Goal: Task Accomplishment & Management: Manage account settings

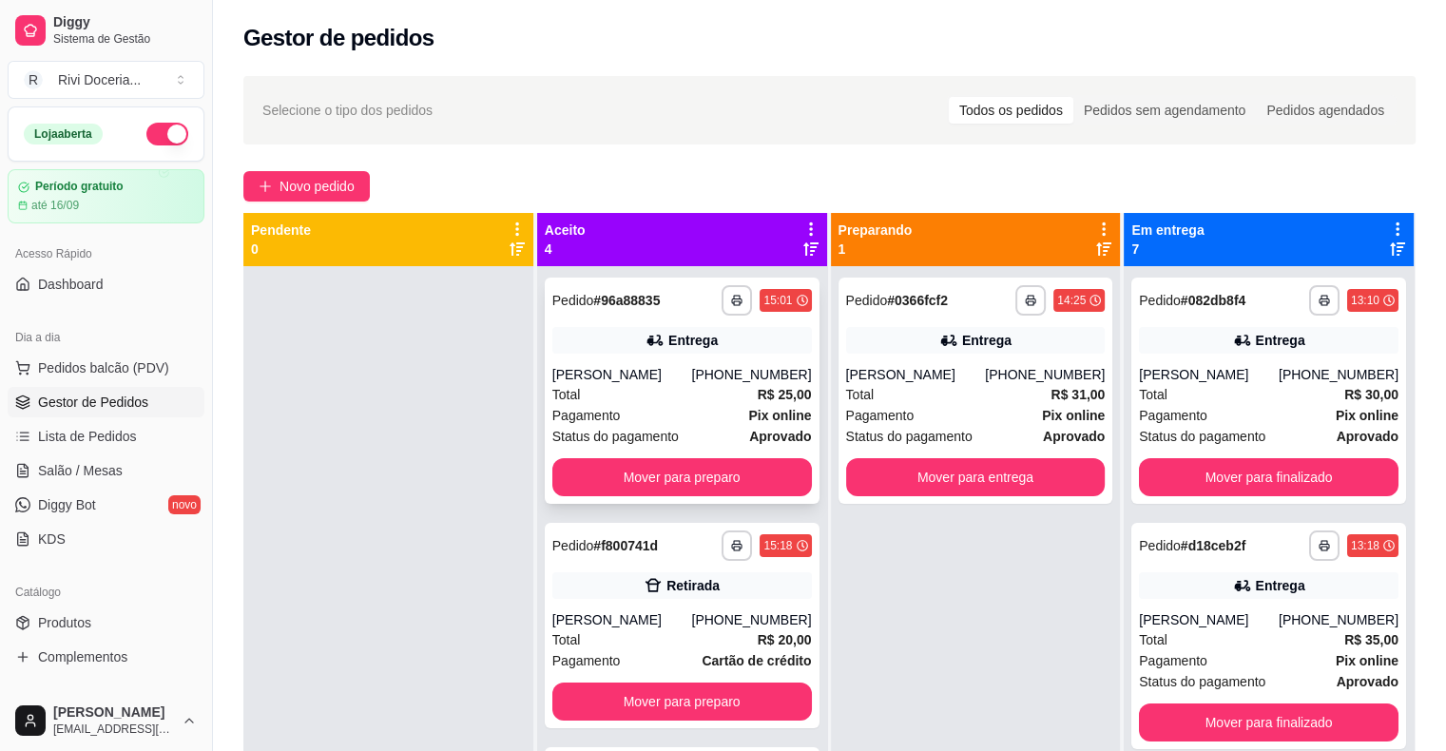
click at [736, 499] on div "**********" at bounding box center [682, 391] width 275 height 226
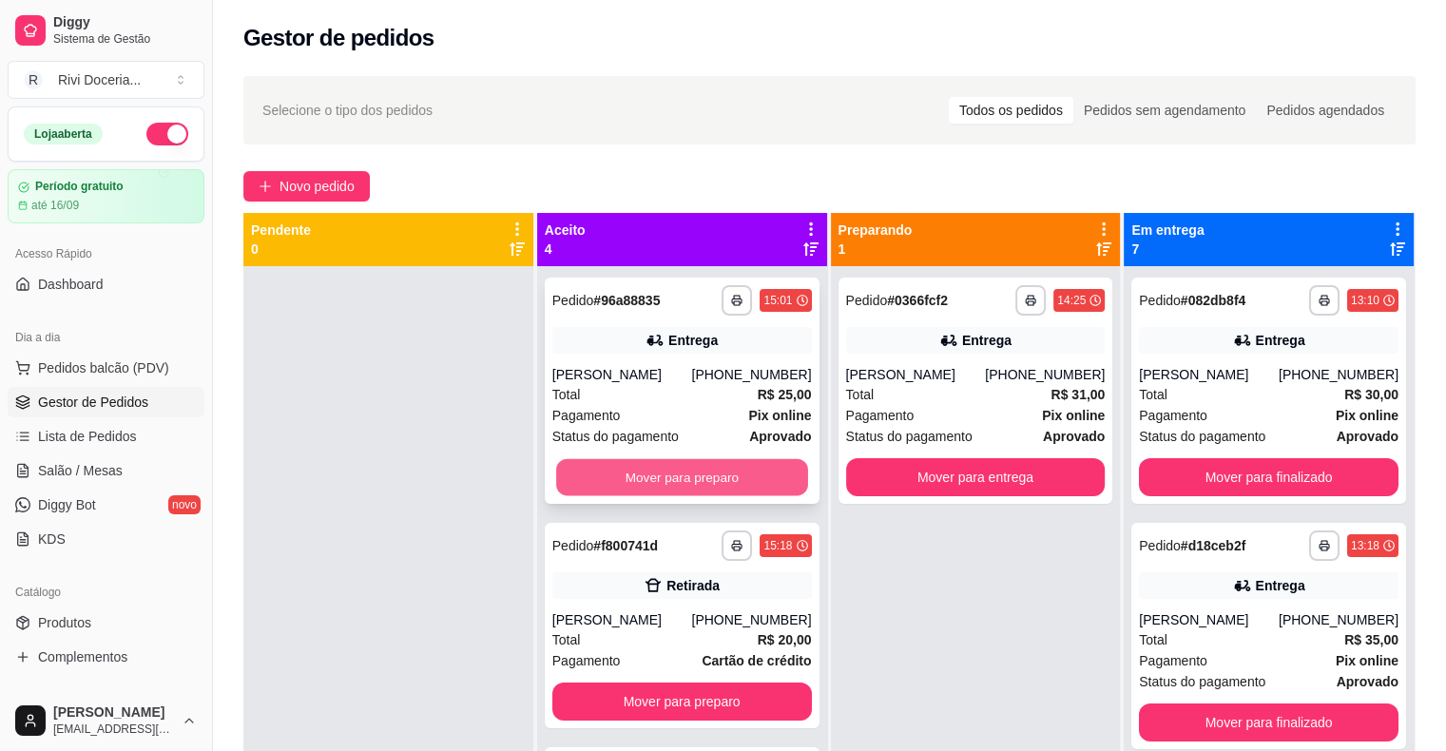
click at [683, 494] on button "Mover para preparo" at bounding box center [682, 477] width 252 height 37
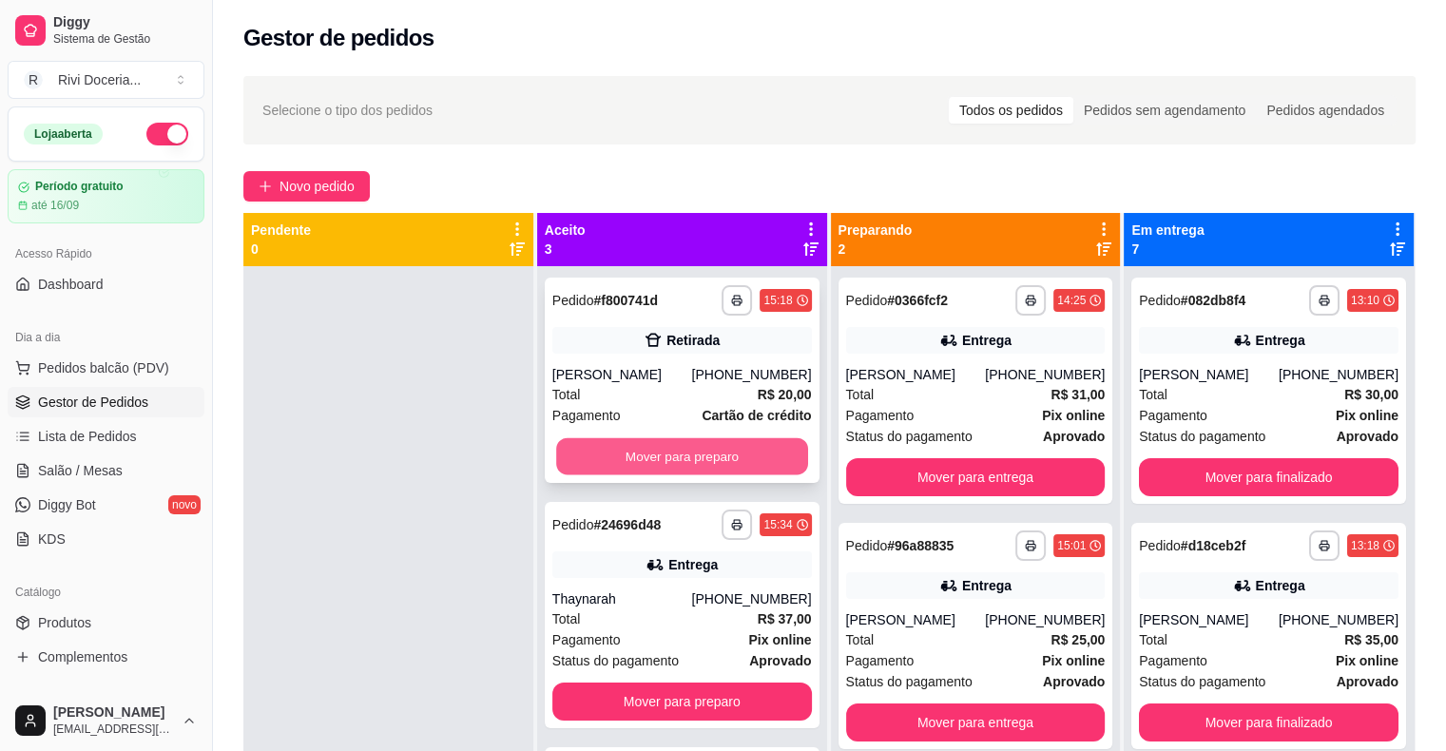
click at [688, 469] on button "Mover para preparo" at bounding box center [682, 456] width 252 height 37
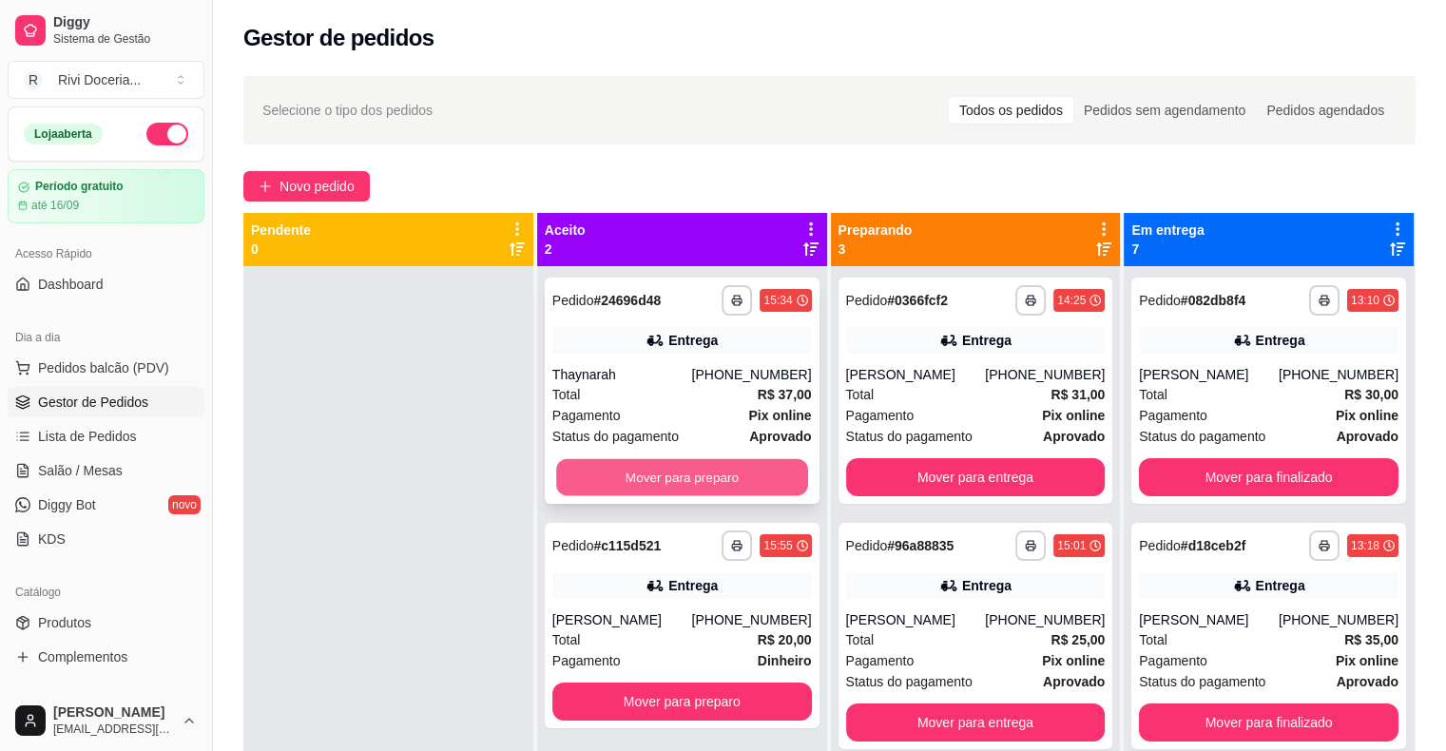
click at [691, 463] on button "Mover para preparo" at bounding box center [682, 477] width 252 height 37
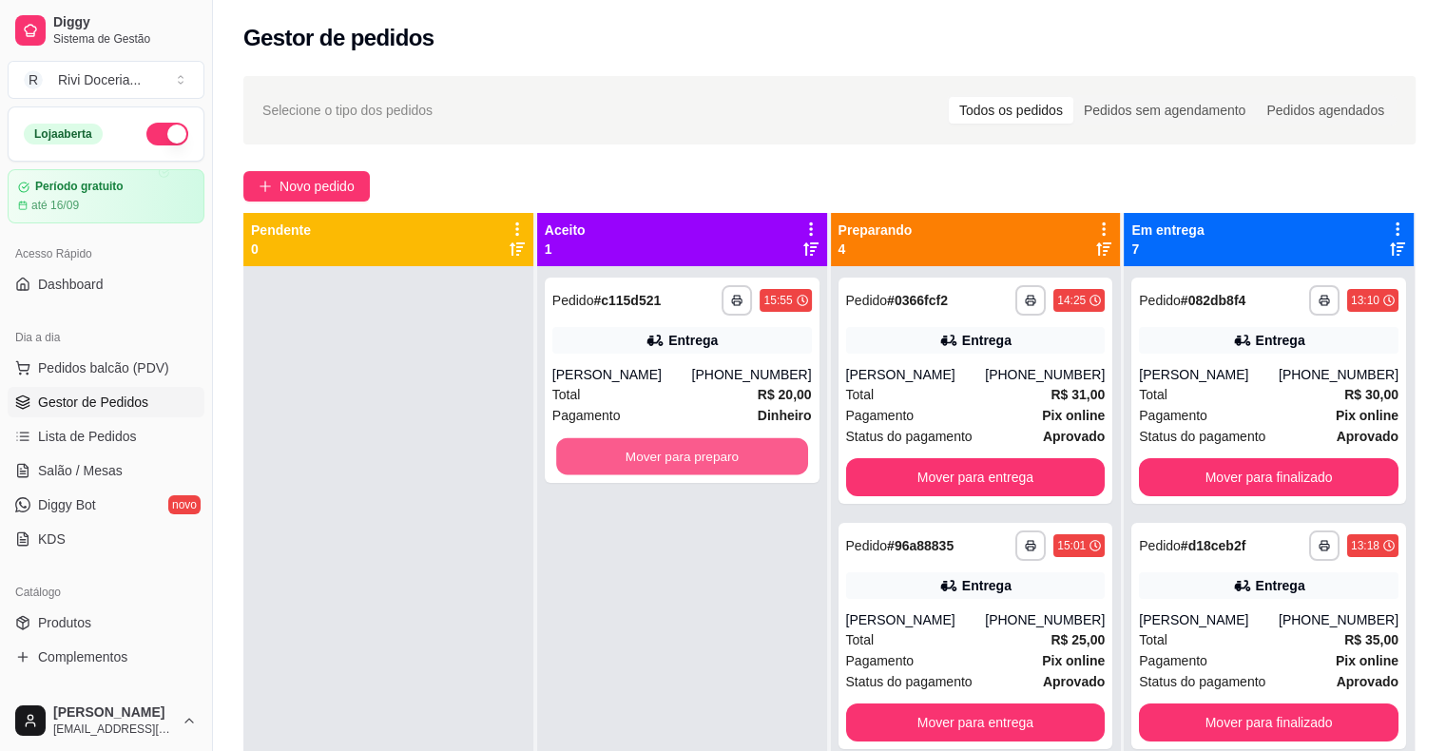
click at [691, 463] on button "Mover para preparo" at bounding box center [682, 456] width 252 height 37
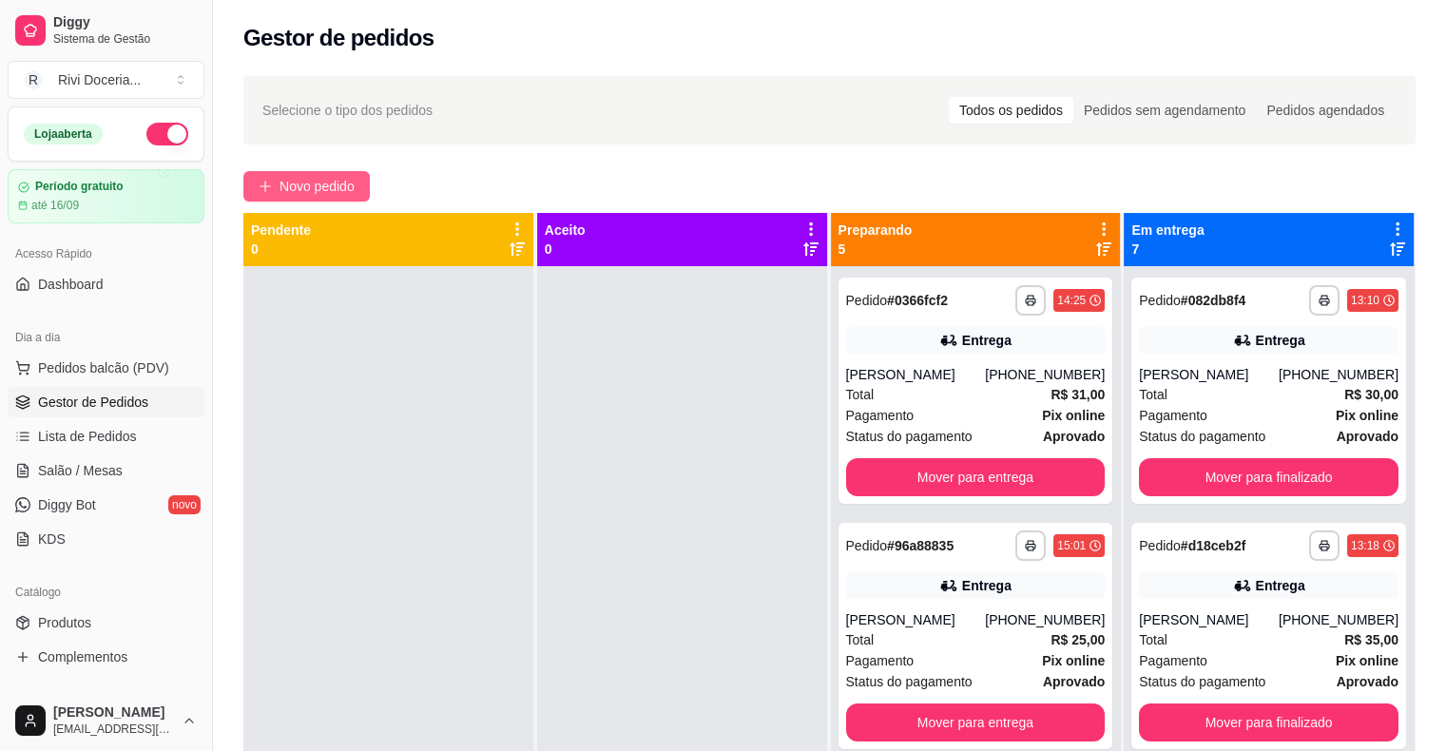
click at [328, 191] on span "Novo pedido" at bounding box center [317, 186] width 75 height 21
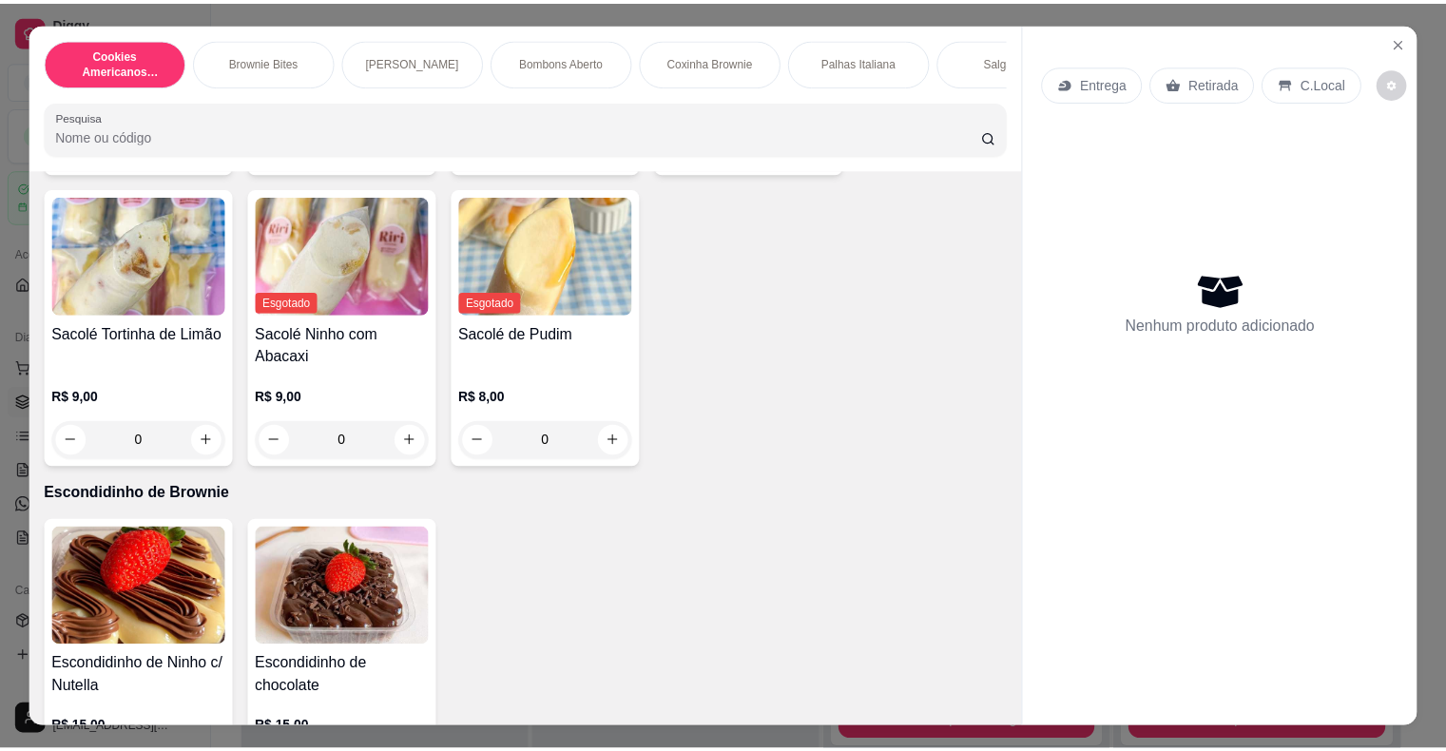
scroll to position [2851, 0]
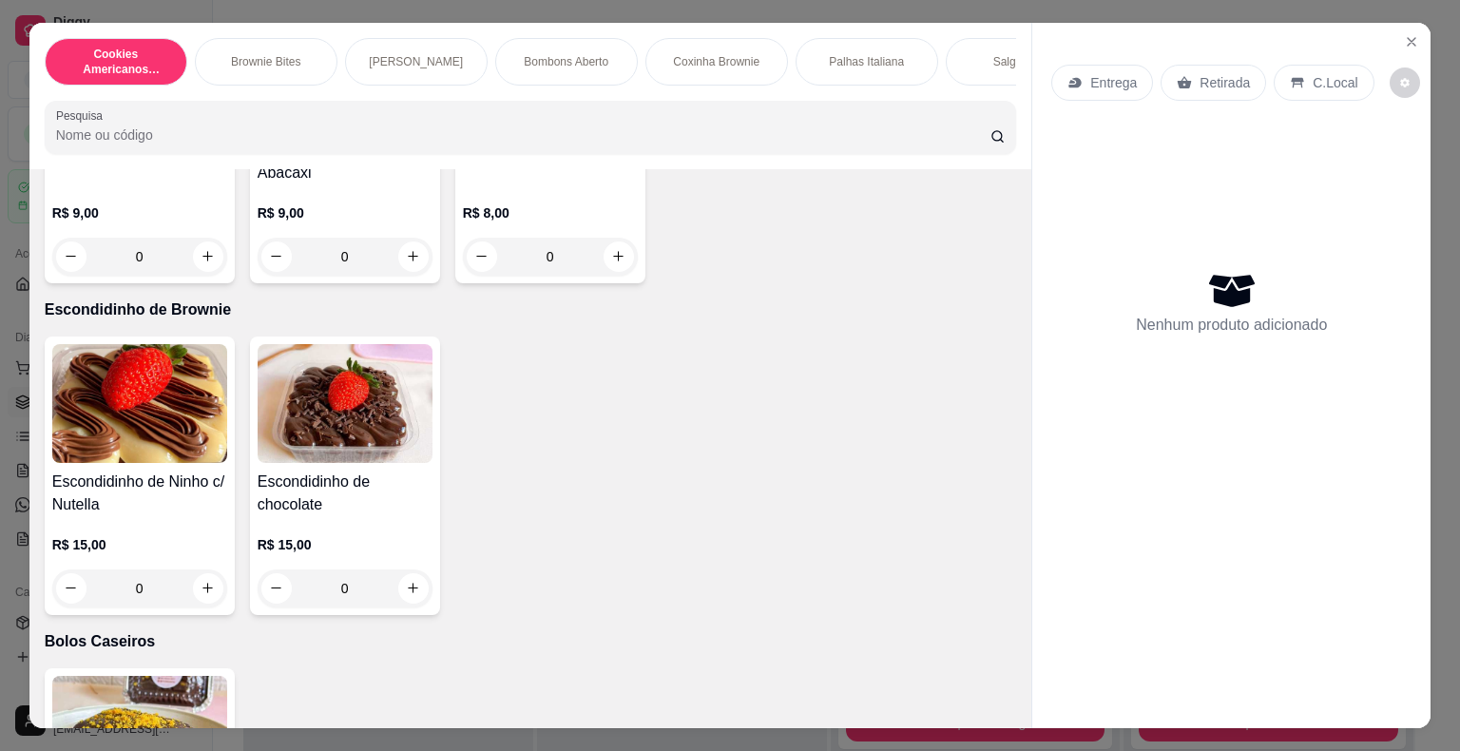
click at [205, 599] on div "0" at bounding box center [139, 589] width 175 height 38
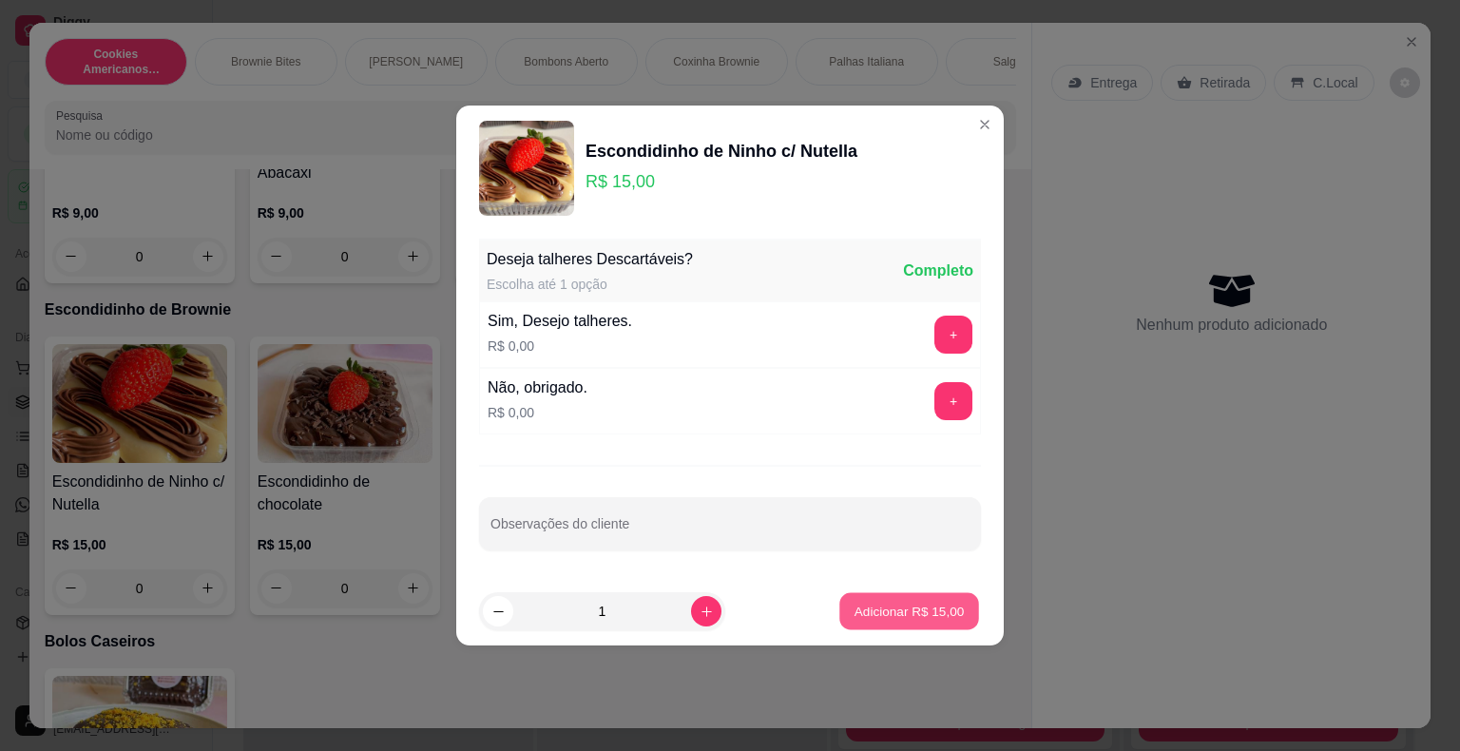
click at [855, 614] on p "Adicionar R$ 15,00" at bounding box center [910, 611] width 110 height 18
type input "1"
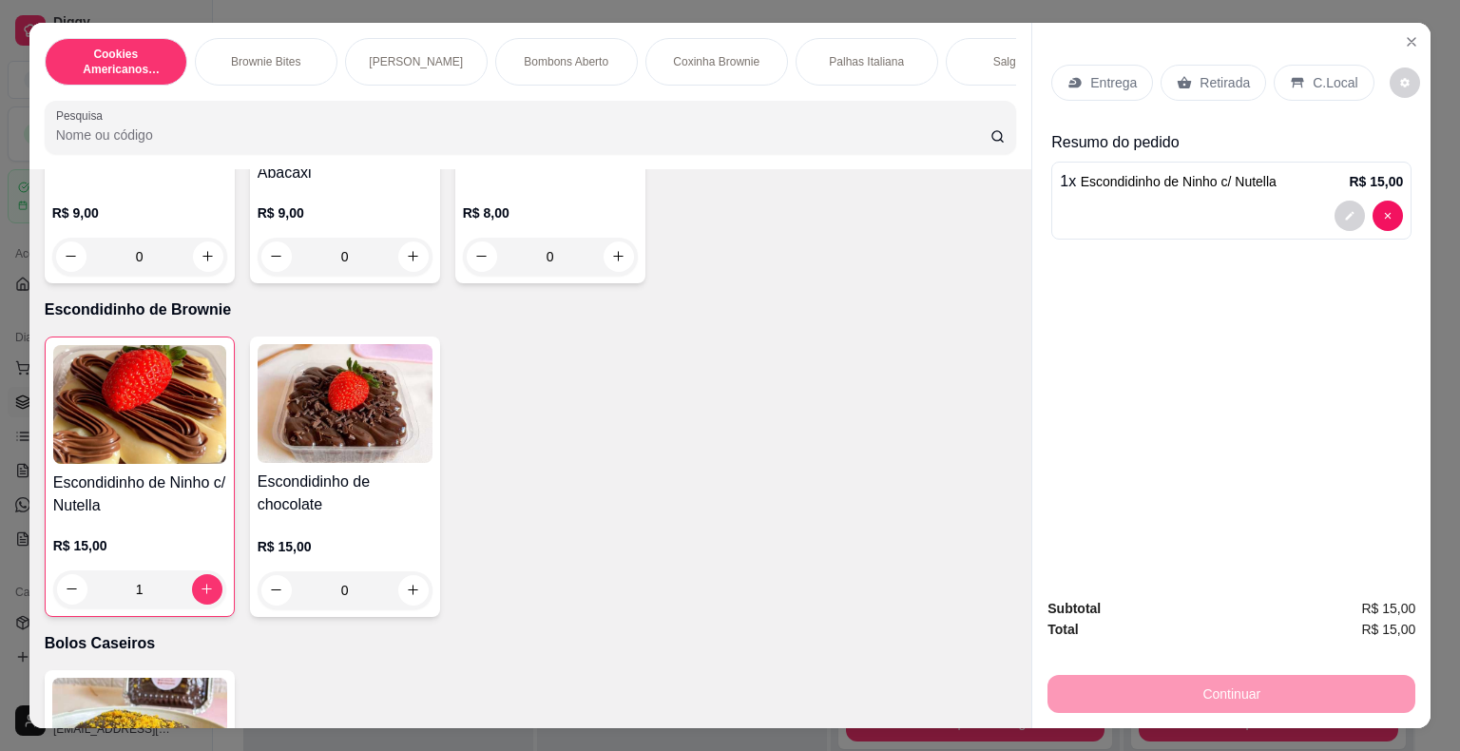
click at [1200, 73] on p "Retirada" at bounding box center [1225, 82] width 50 height 19
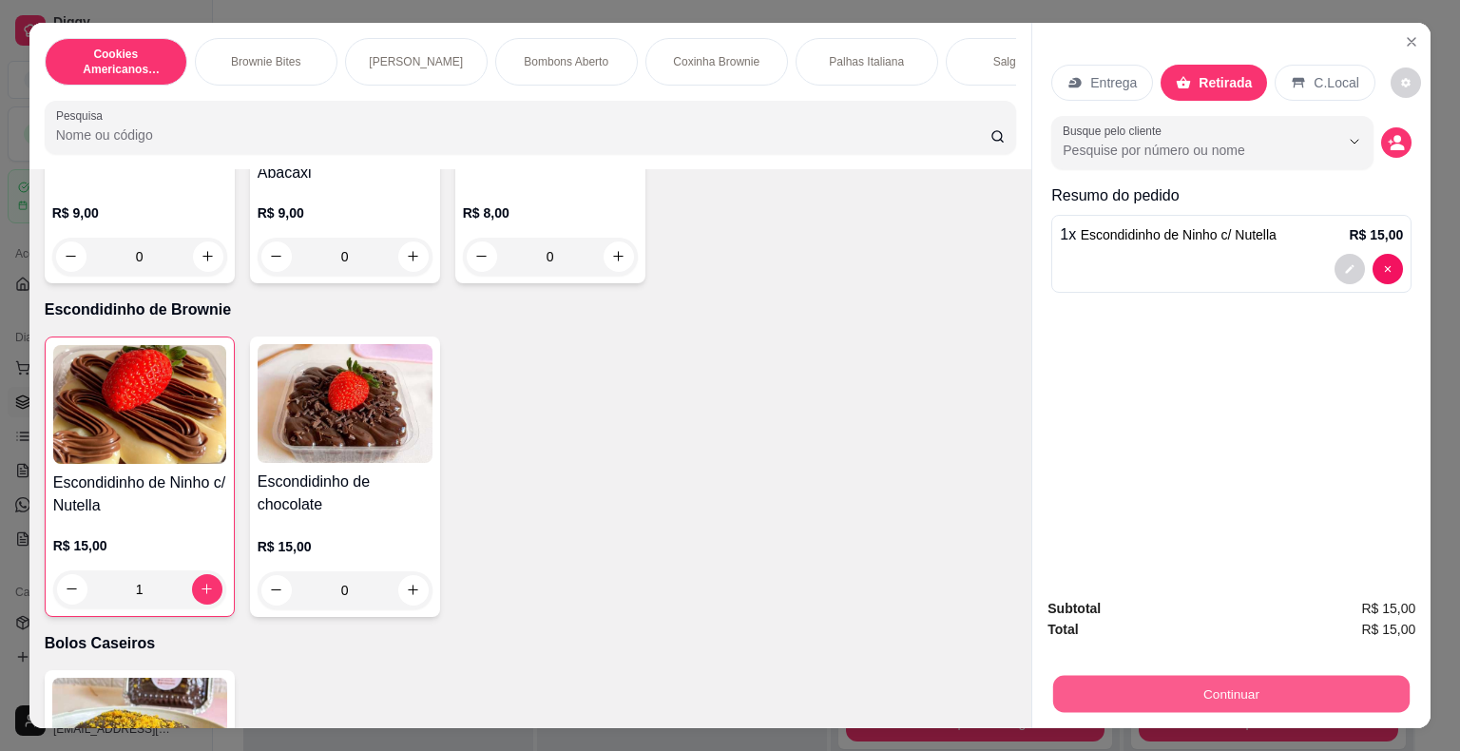
click at [1077, 676] on button "Continuar" at bounding box center [1231, 694] width 357 height 37
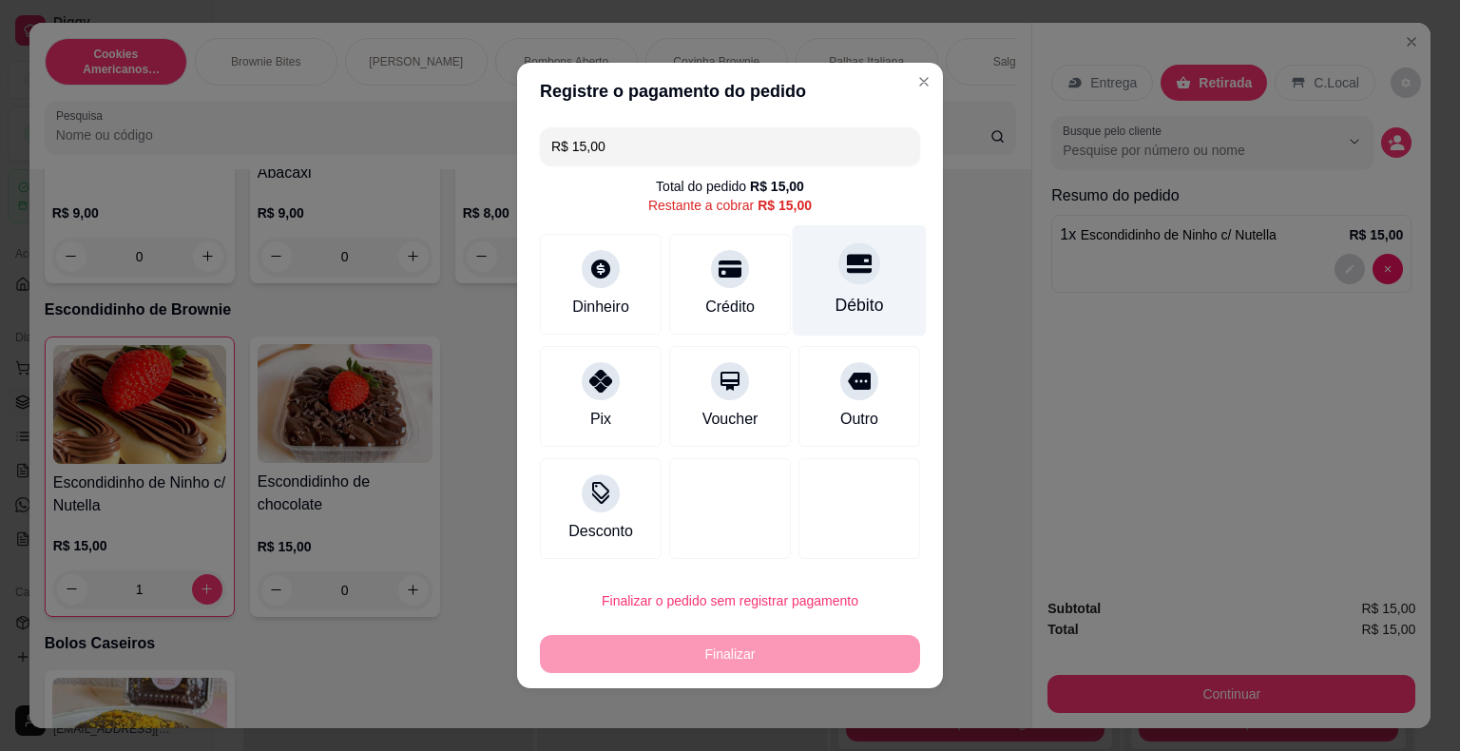
click at [836, 309] on div "Débito" at bounding box center [860, 305] width 48 height 25
type input "R$ 0,00"
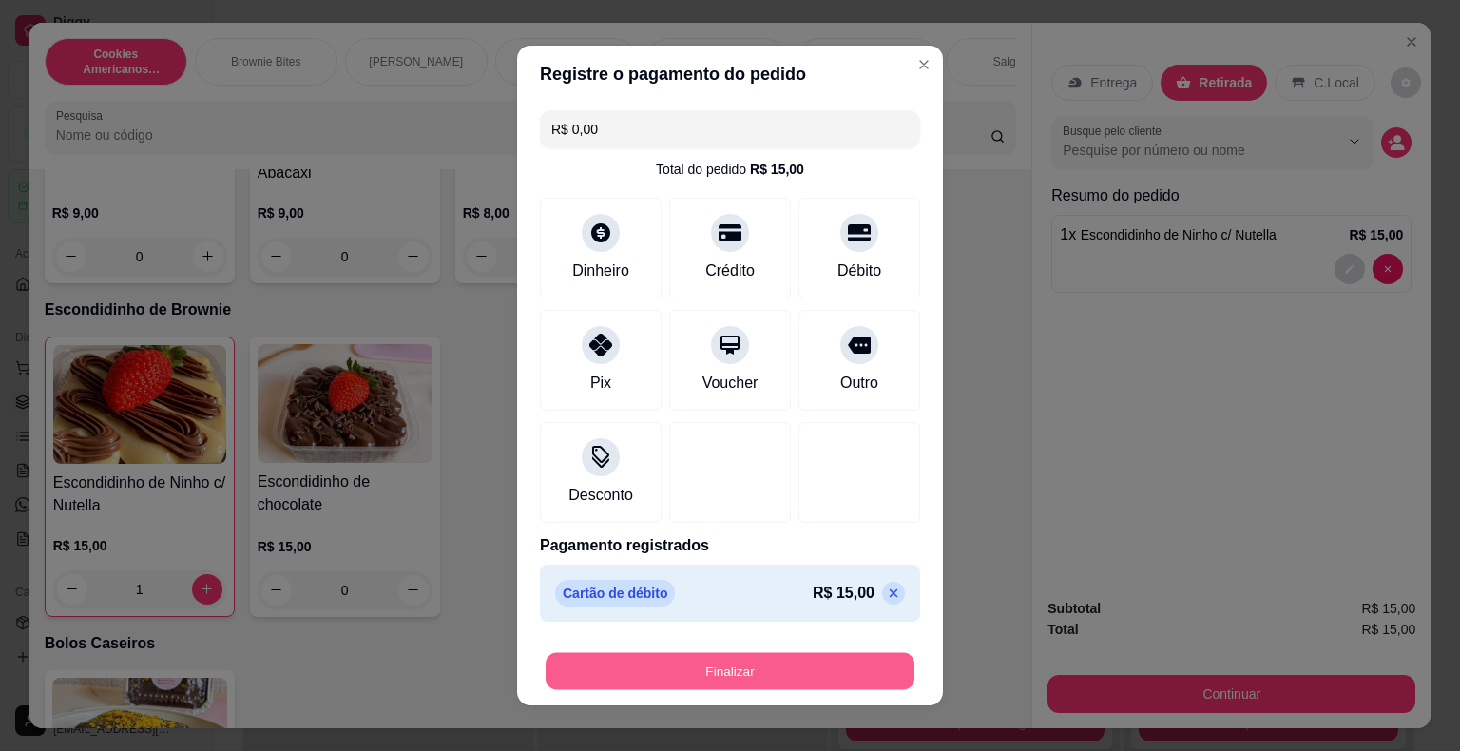
click at [712, 658] on button "Finalizar" at bounding box center [730, 671] width 369 height 37
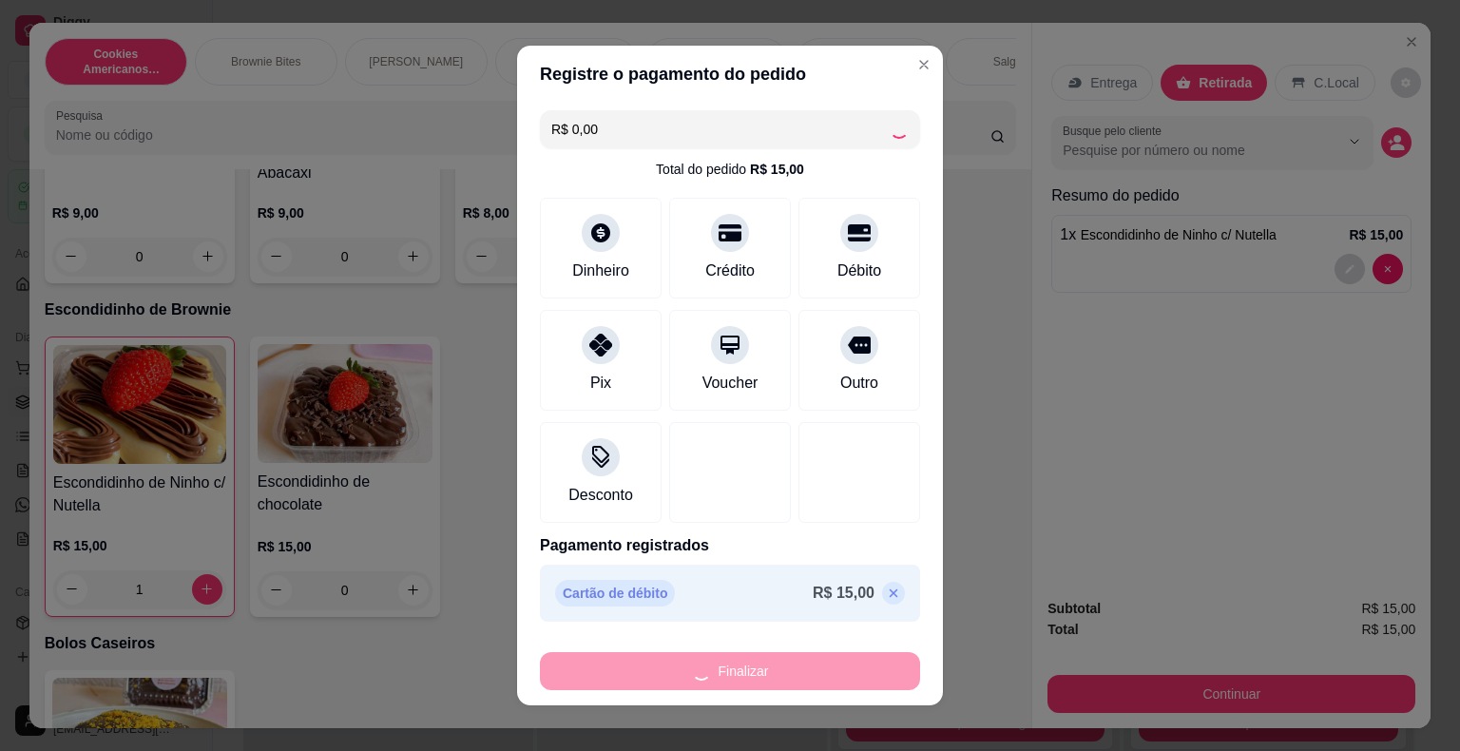
type input "0"
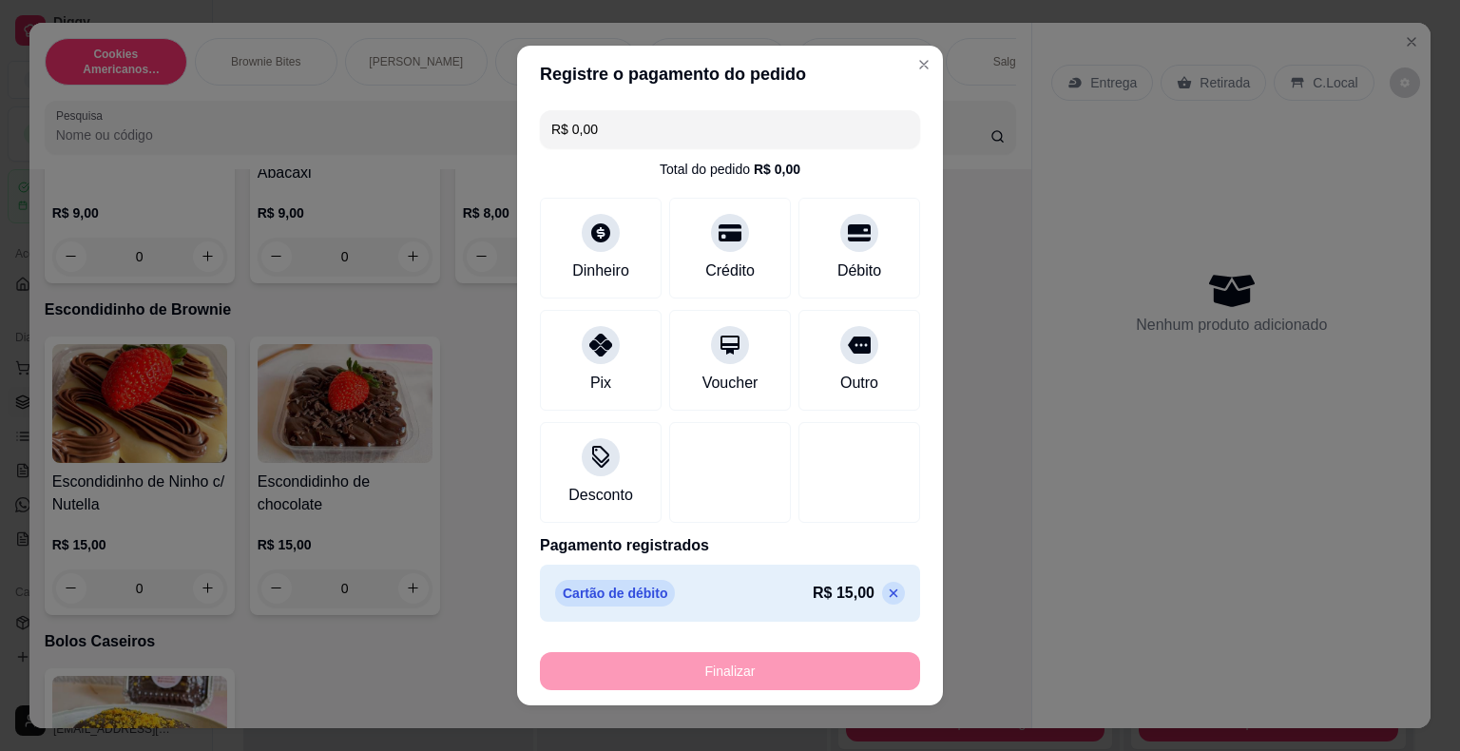
type input "-R$ 15,00"
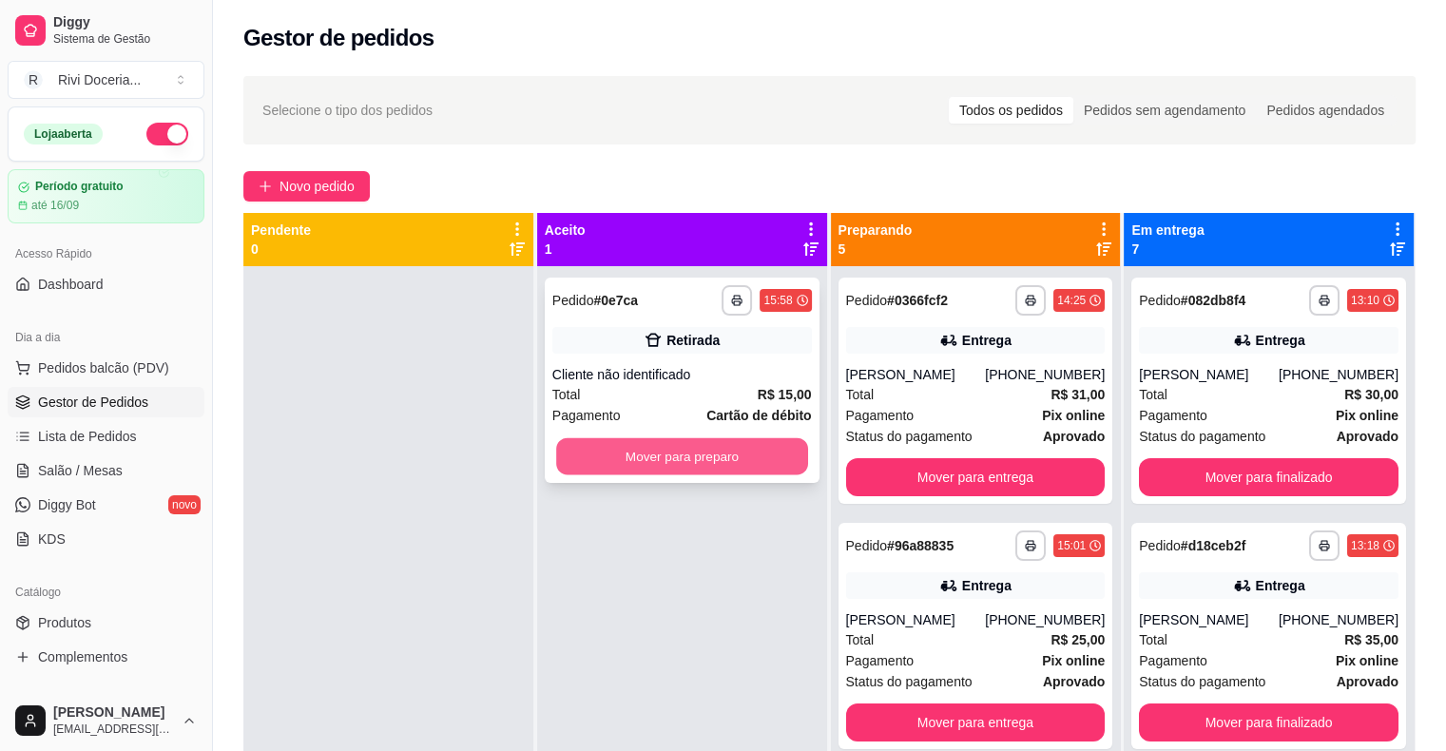
click at [749, 458] on button "Mover para preparo" at bounding box center [682, 456] width 252 height 37
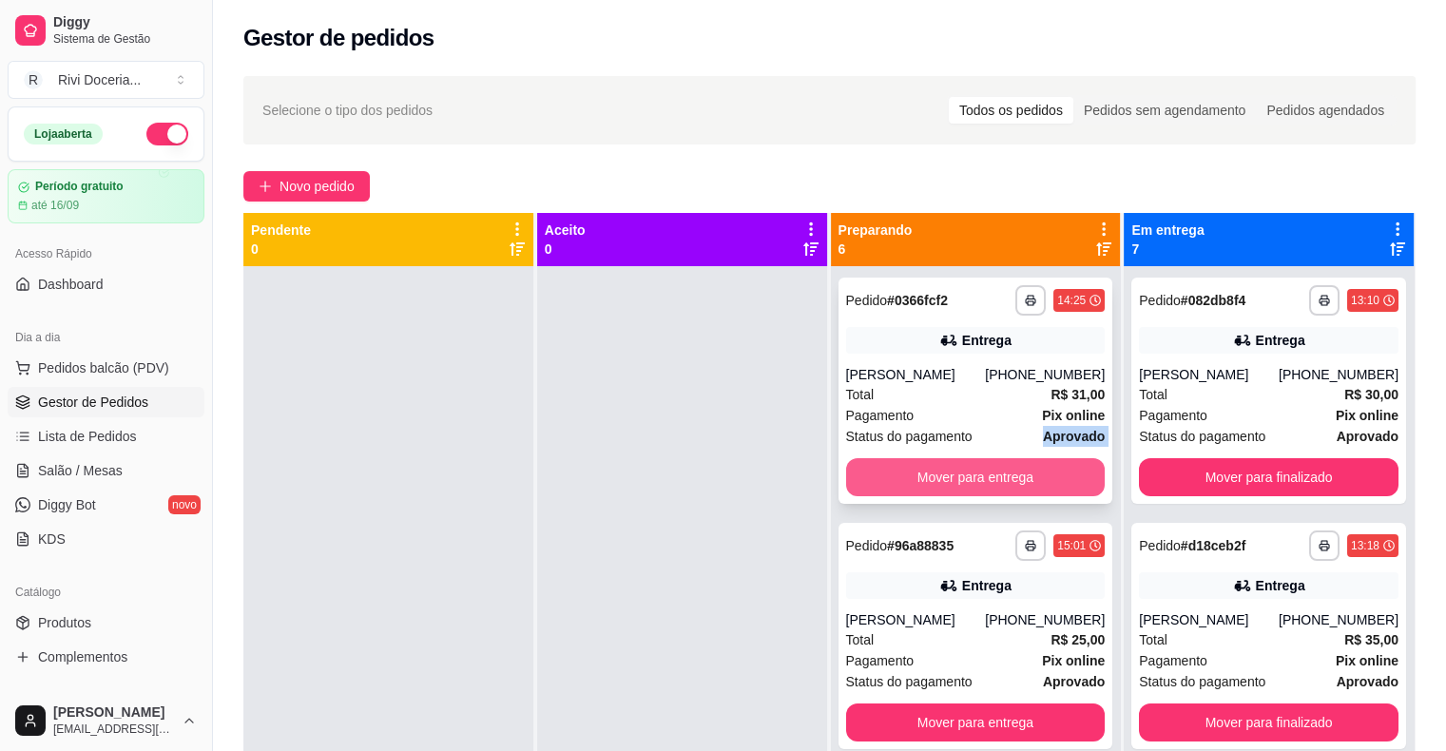
drag, startPoint x: 1004, startPoint y: 463, endPoint x: 979, endPoint y: 507, distance: 50.2
click at [979, 504] on div "**********" at bounding box center [976, 391] width 275 height 226
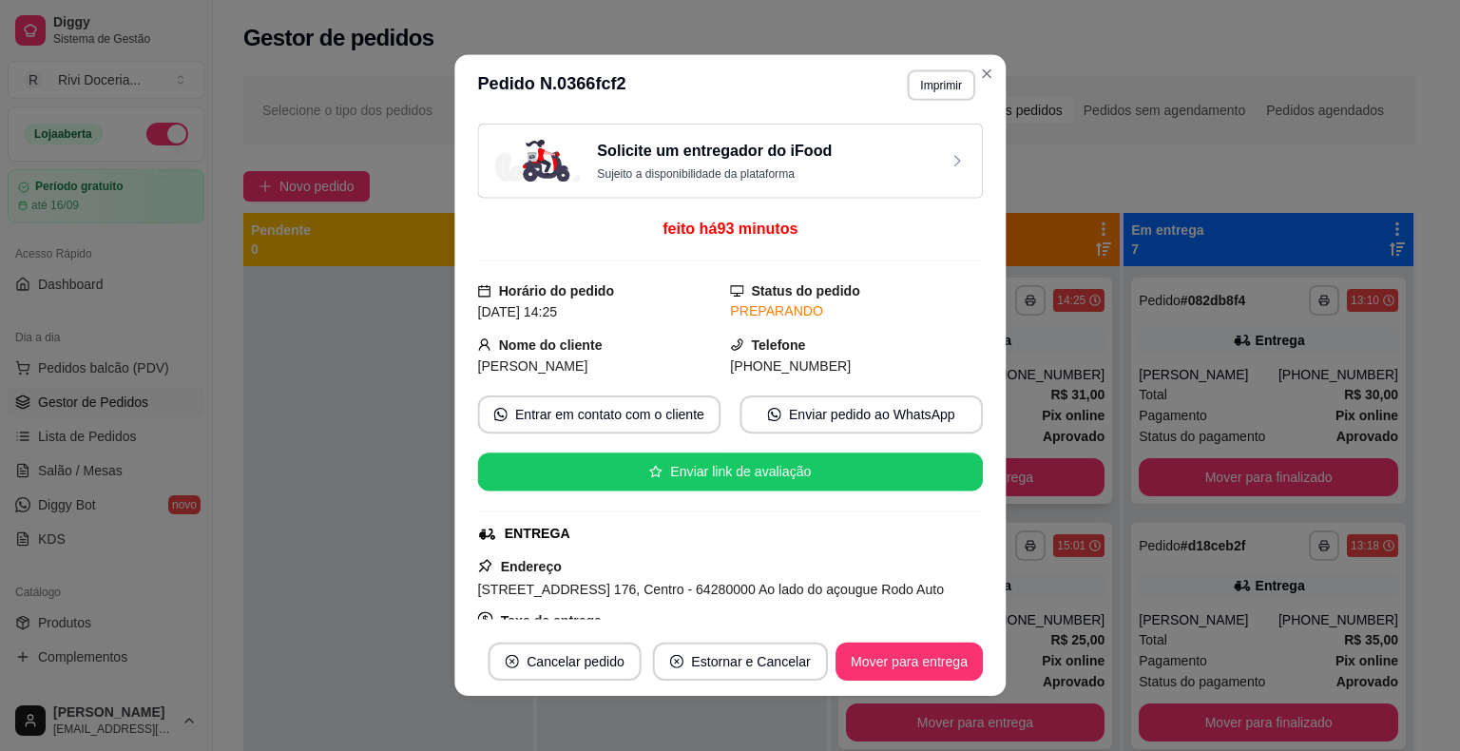
click at [979, 507] on div "Solicite um entregador do iFood Sujeito a disponibilidade da plataforma feito h…" at bounding box center [729, 372] width 551 height 512
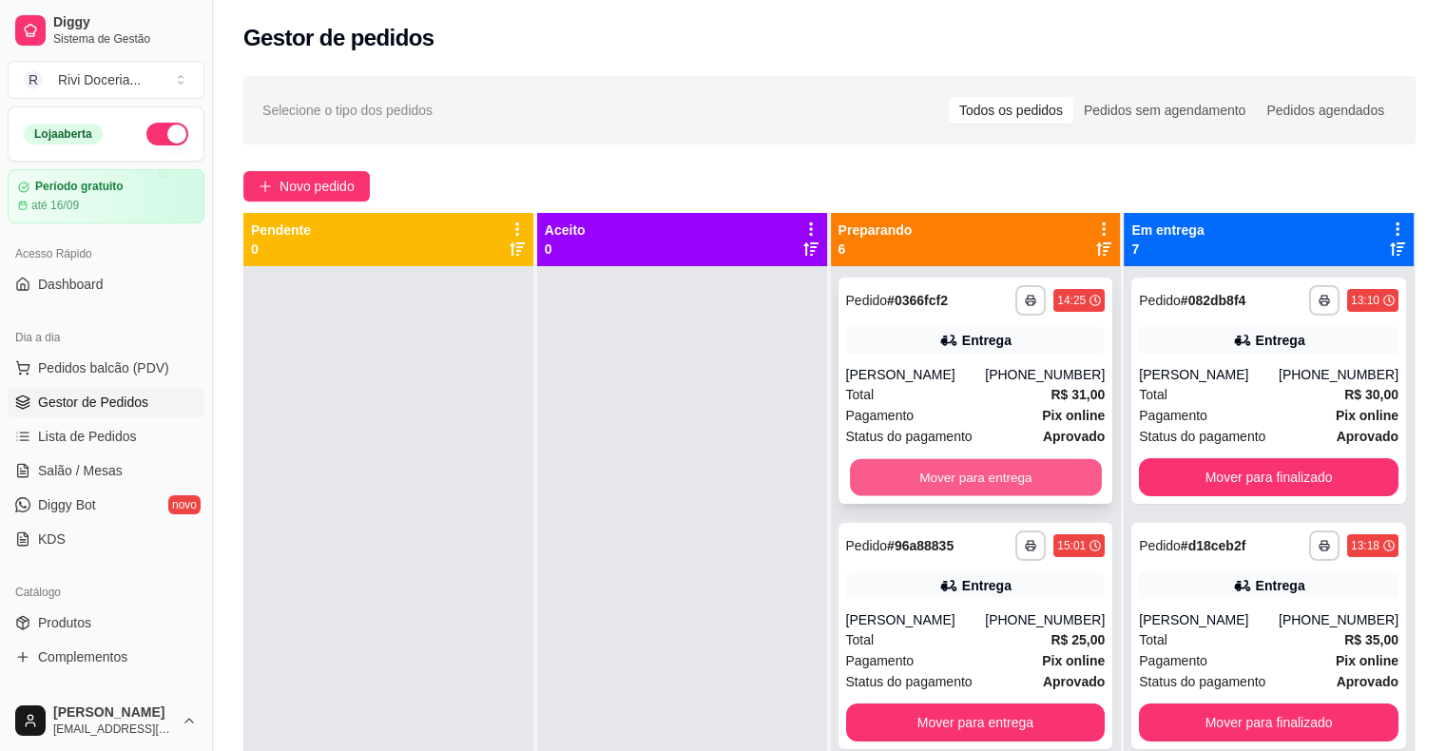
click at [904, 490] on button "Mover para entrega" at bounding box center [976, 477] width 252 height 37
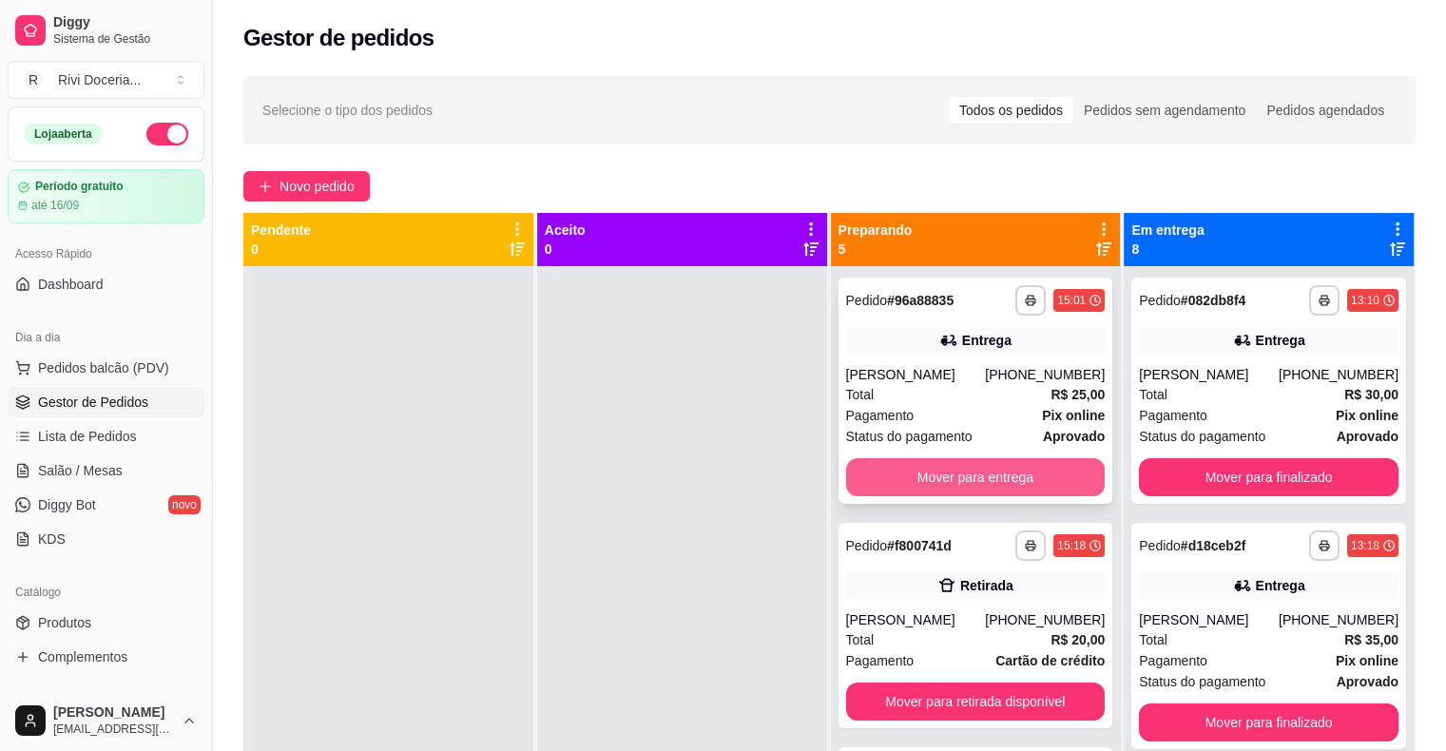
click at [920, 483] on button "Mover para entrega" at bounding box center [976, 477] width 260 height 38
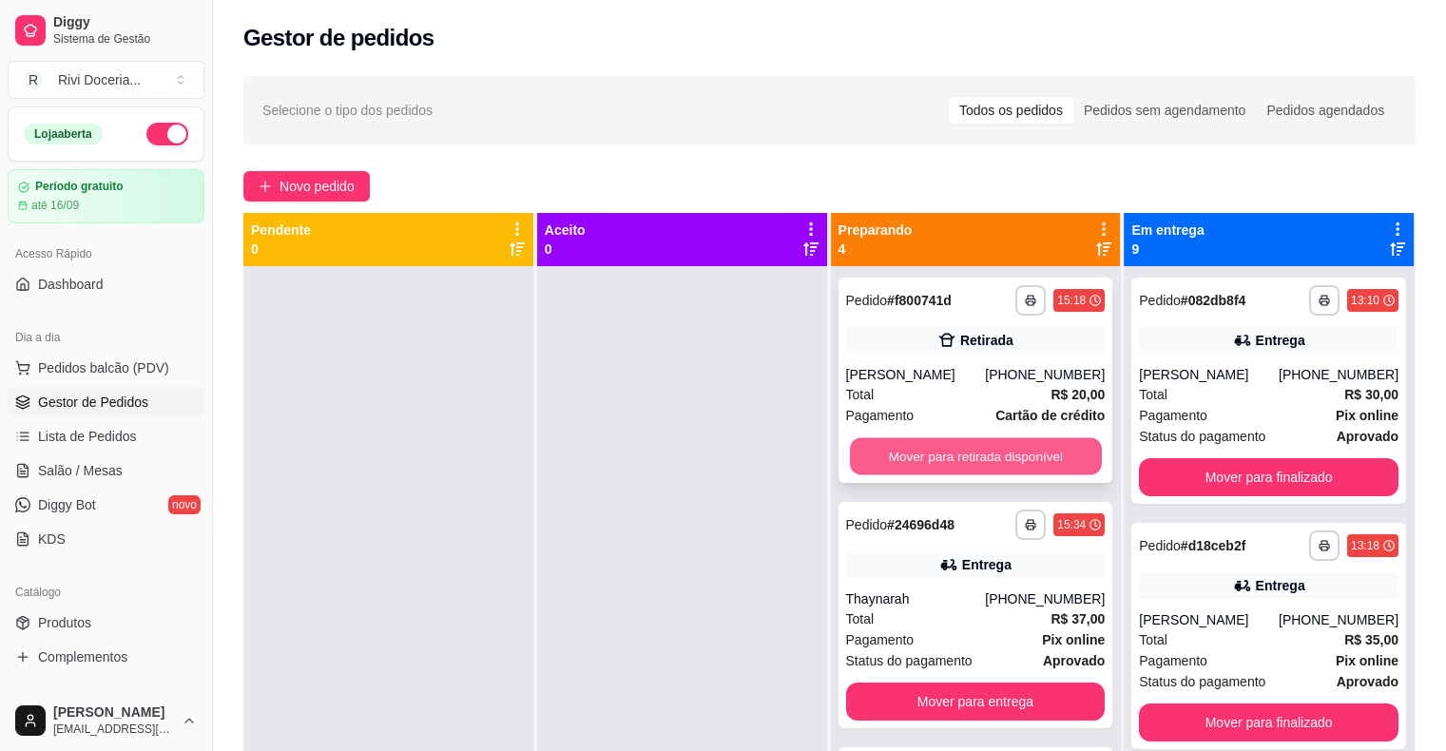
click at [925, 462] on button "Mover para retirada disponível" at bounding box center [976, 456] width 252 height 37
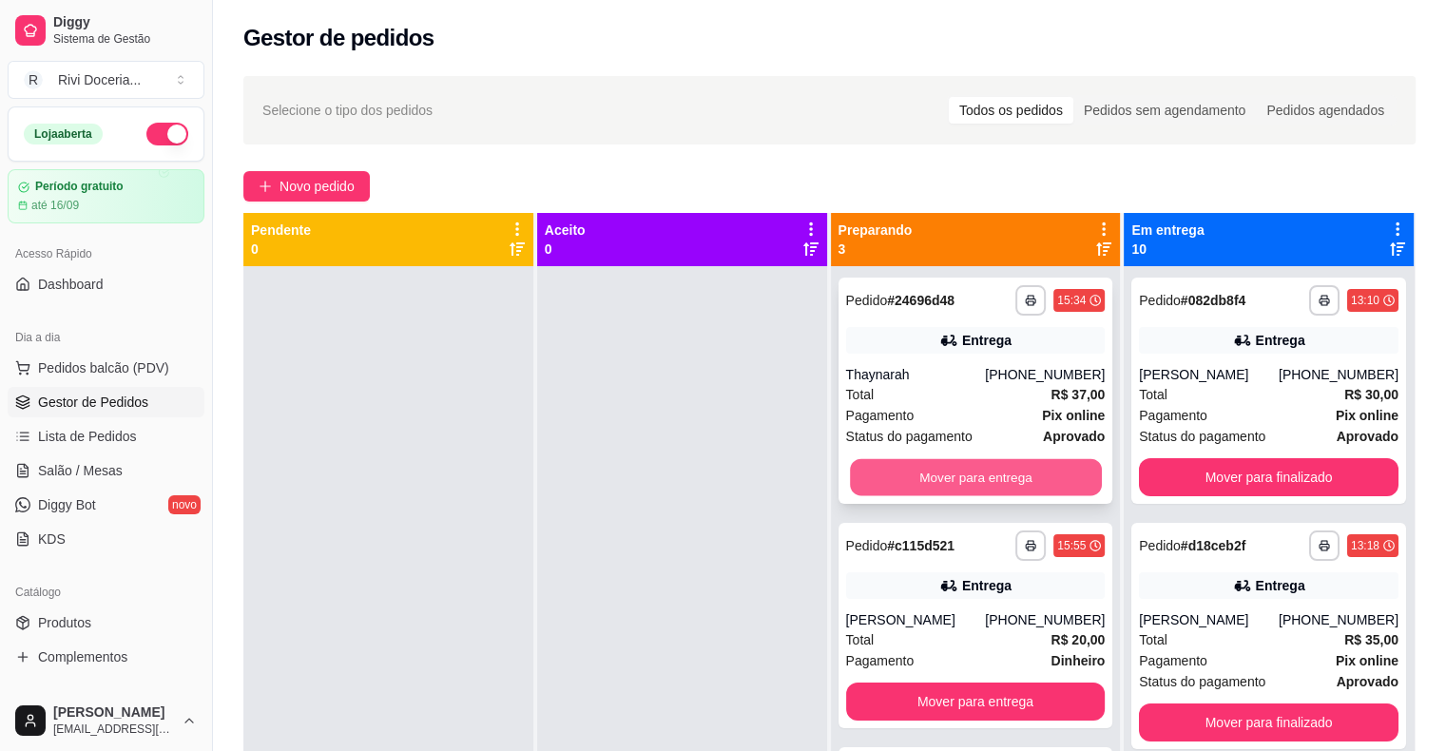
click at [924, 469] on button "Mover para entrega" at bounding box center [976, 477] width 252 height 37
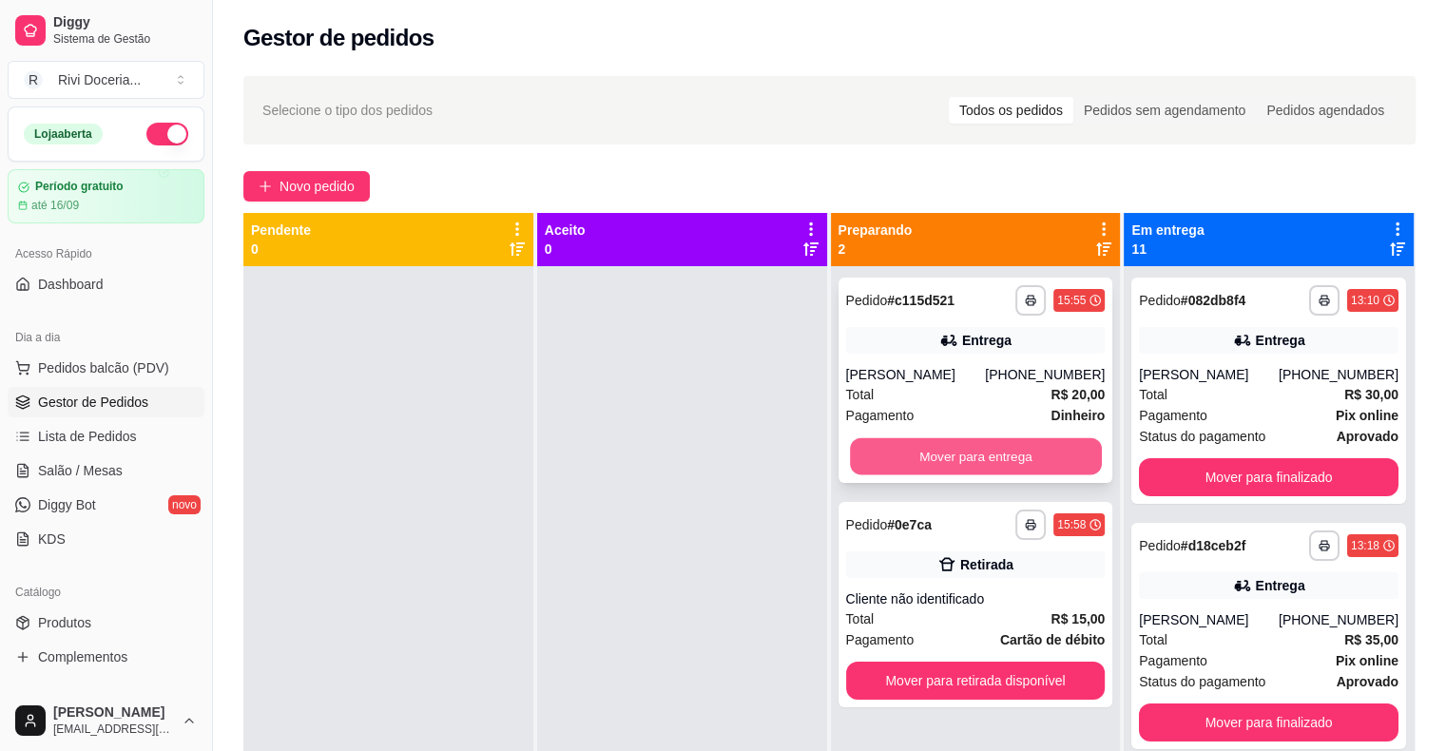
click at [928, 459] on button "Mover para entrega" at bounding box center [976, 456] width 252 height 37
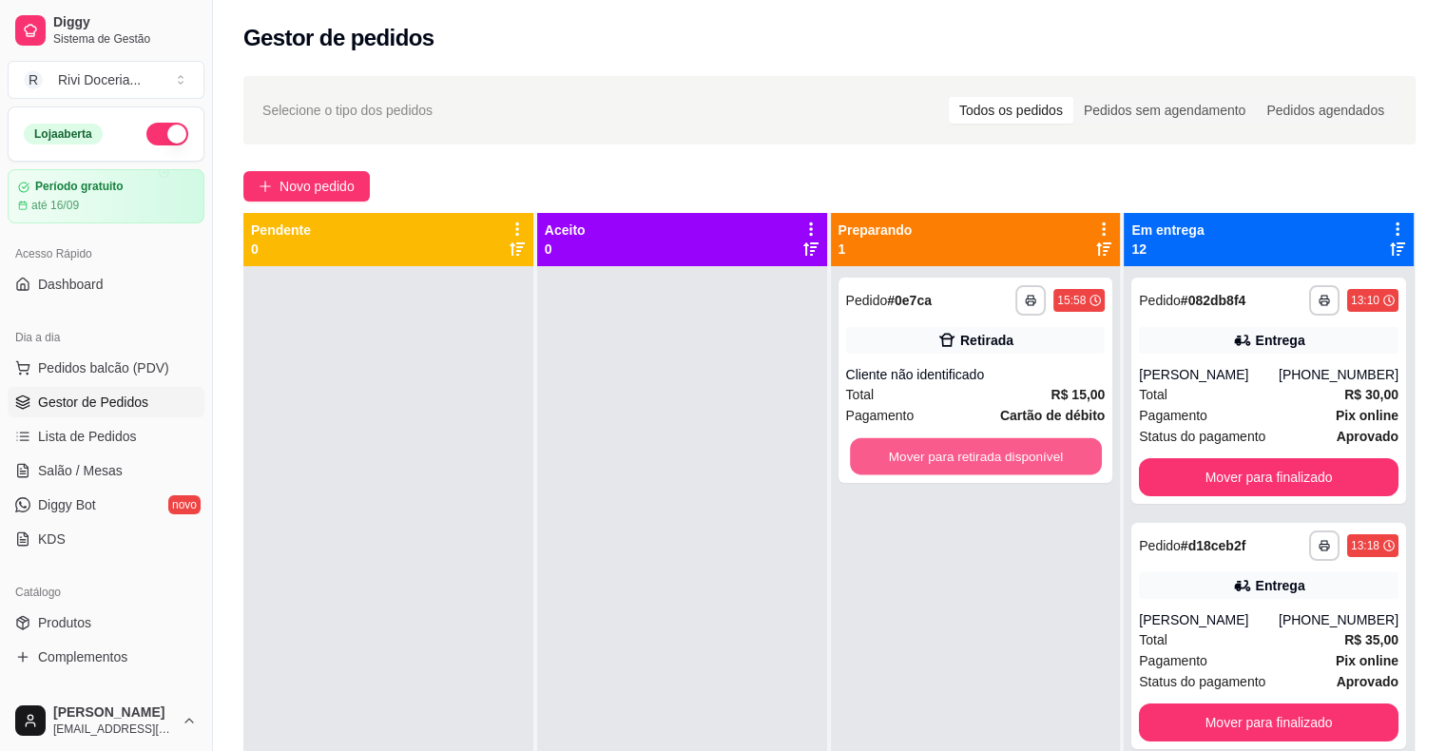
click at [928, 459] on button "Mover para retirada disponível" at bounding box center [976, 456] width 252 height 37
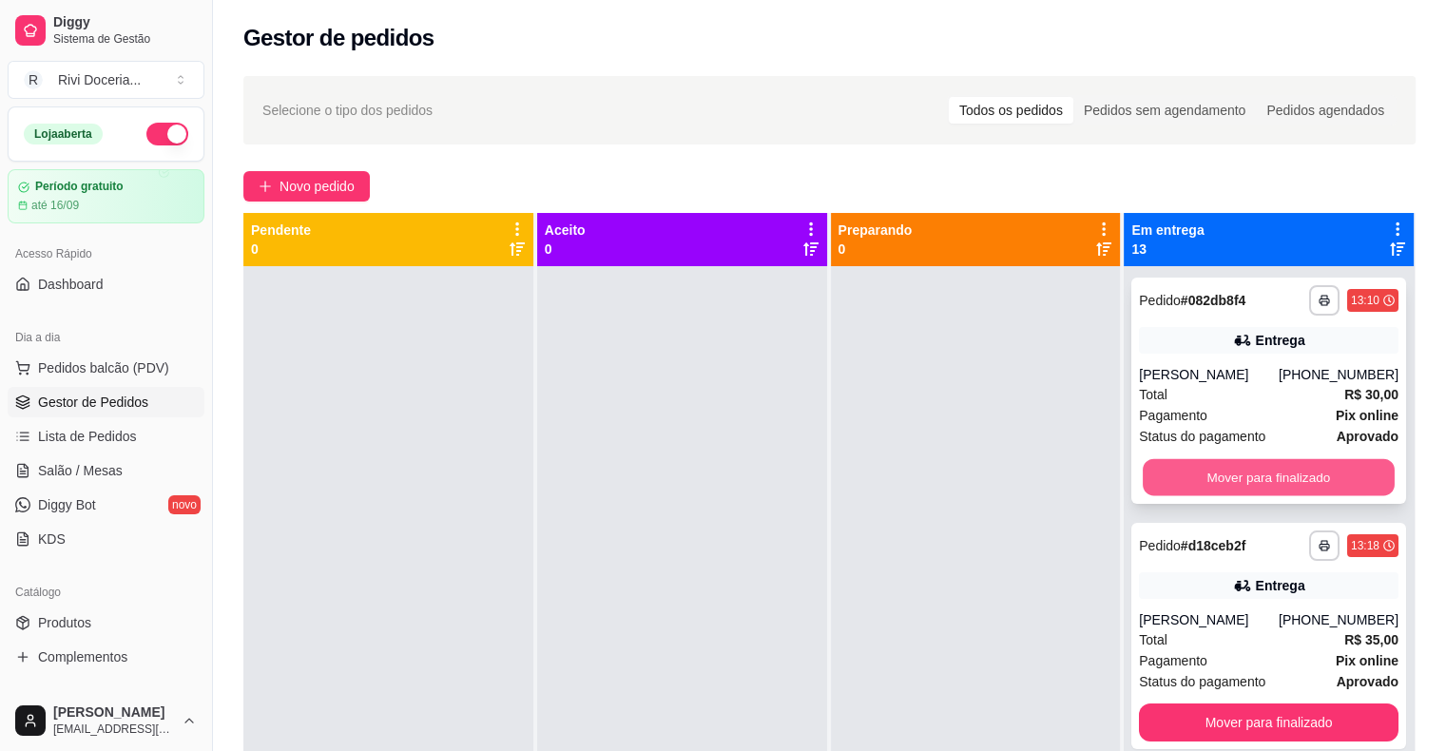
click at [1166, 474] on button "Mover para finalizado" at bounding box center [1269, 477] width 252 height 37
click at [1174, 490] on button "Mover para finalizado" at bounding box center [1269, 477] width 252 height 37
click at [1174, 468] on button "Mover para finalizado" at bounding box center [1269, 477] width 252 height 37
click at [1193, 469] on button "Mover para finalizado" at bounding box center [1269, 477] width 252 height 37
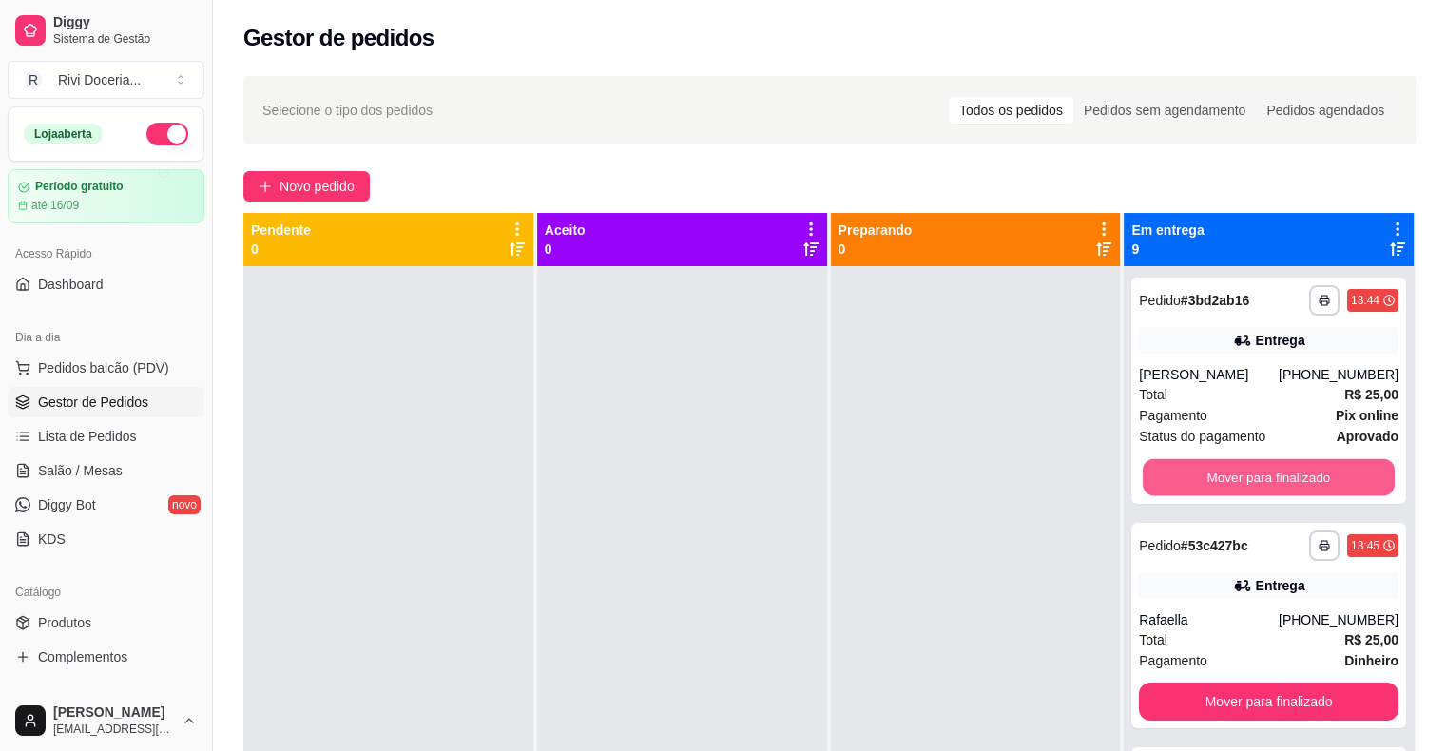
click at [1193, 469] on button "Mover para finalizado" at bounding box center [1269, 477] width 252 height 37
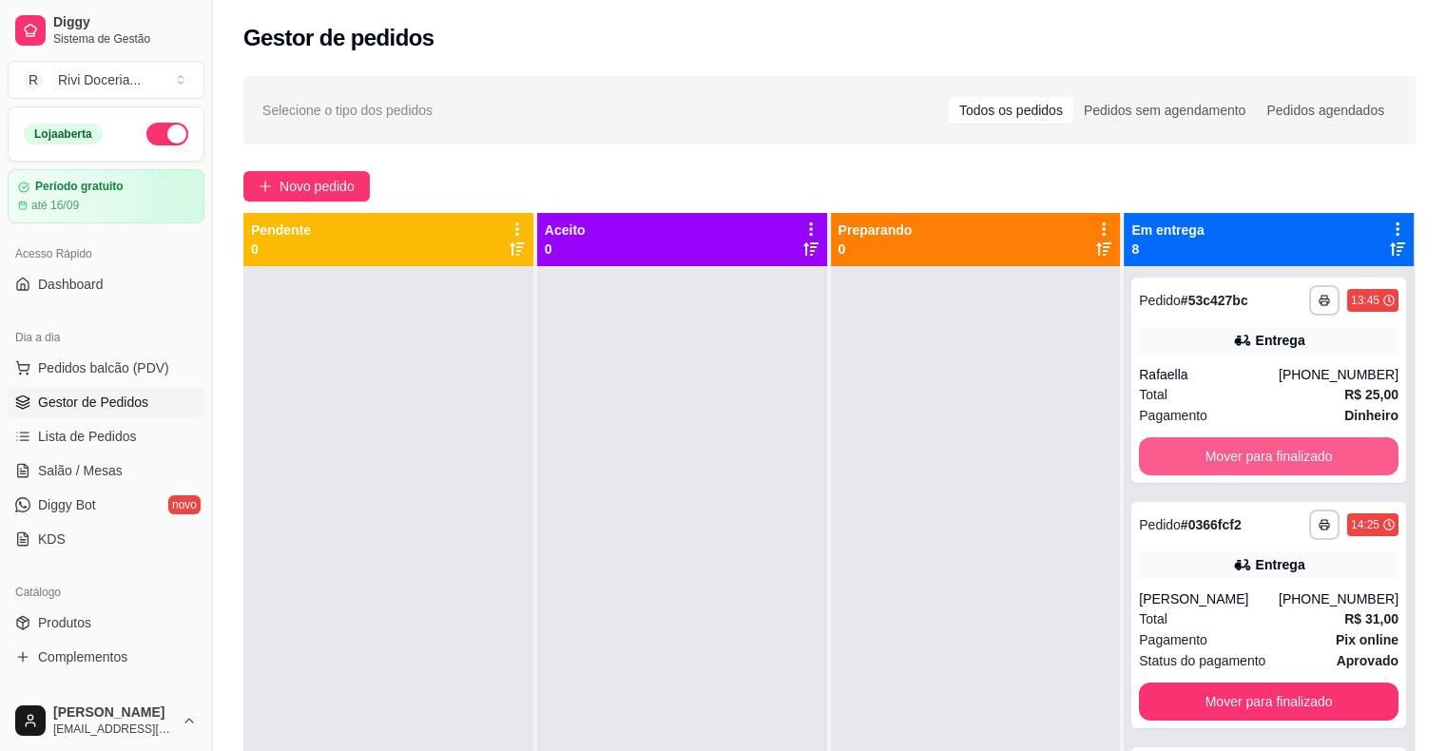
click at [1193, 469] on button "Mover para finalizado" at bounding box center [1269, 456] width 260 height 38
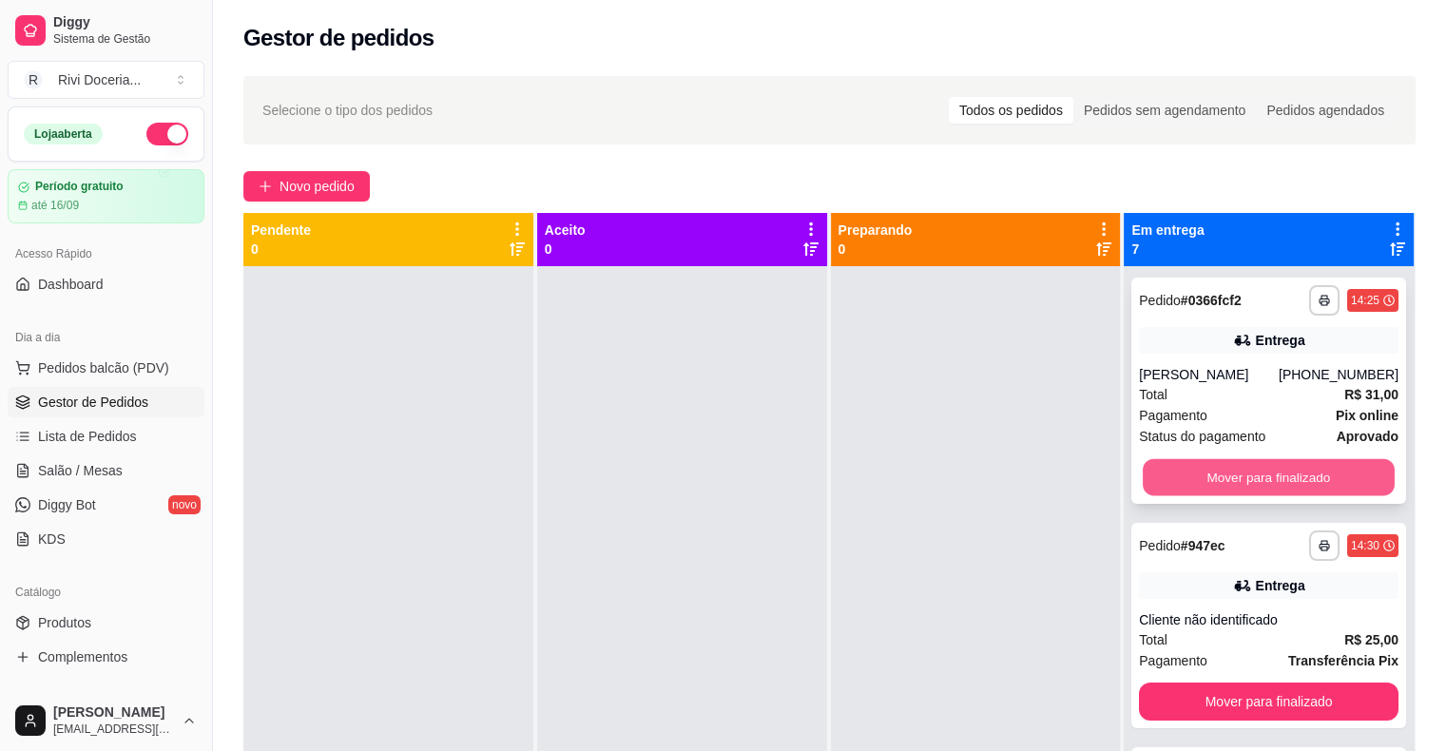
click at [1176, 496] on button "Mover para finalizado" at bounding box center [1269, 477] width 252 height 37
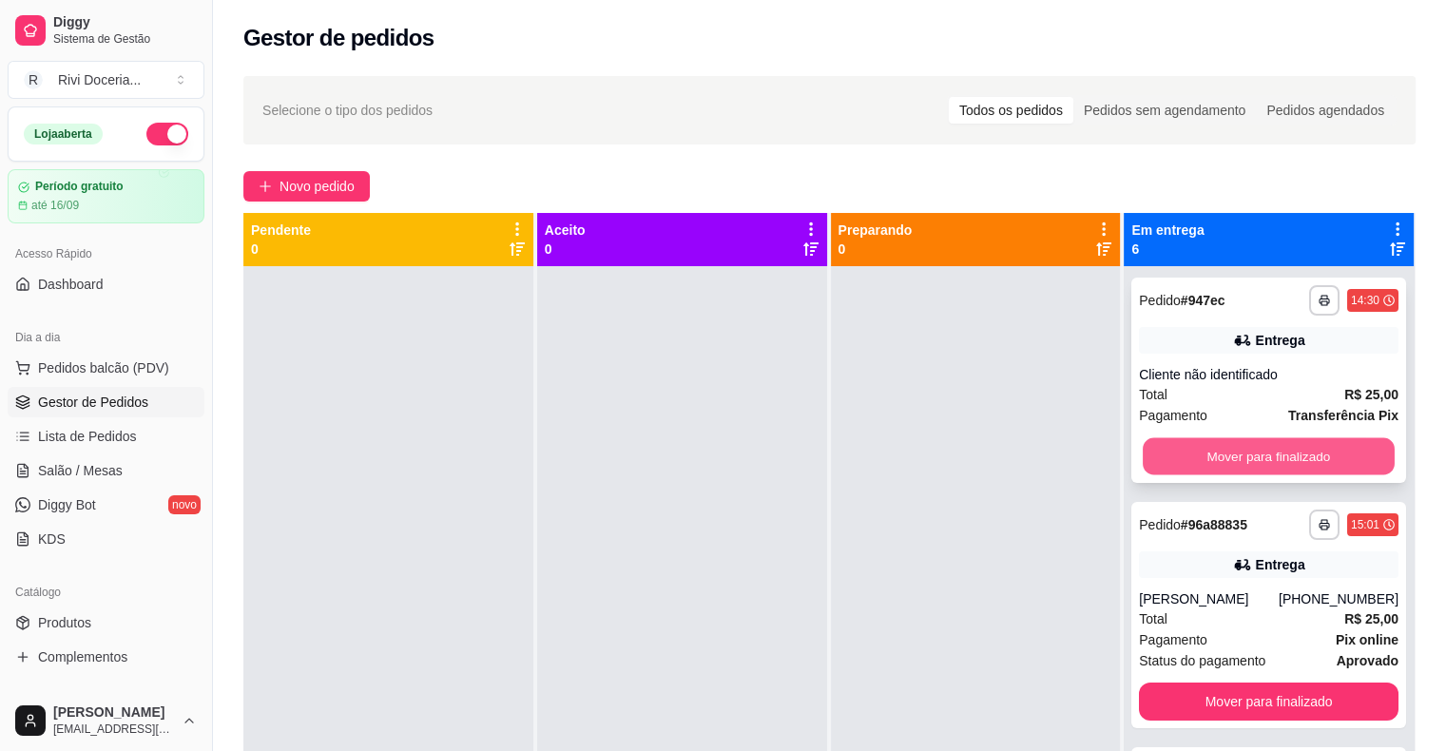
click at [1204, 459] on button "Mover para finalizado" at bounding box center [1269, 456] width 252 height 37
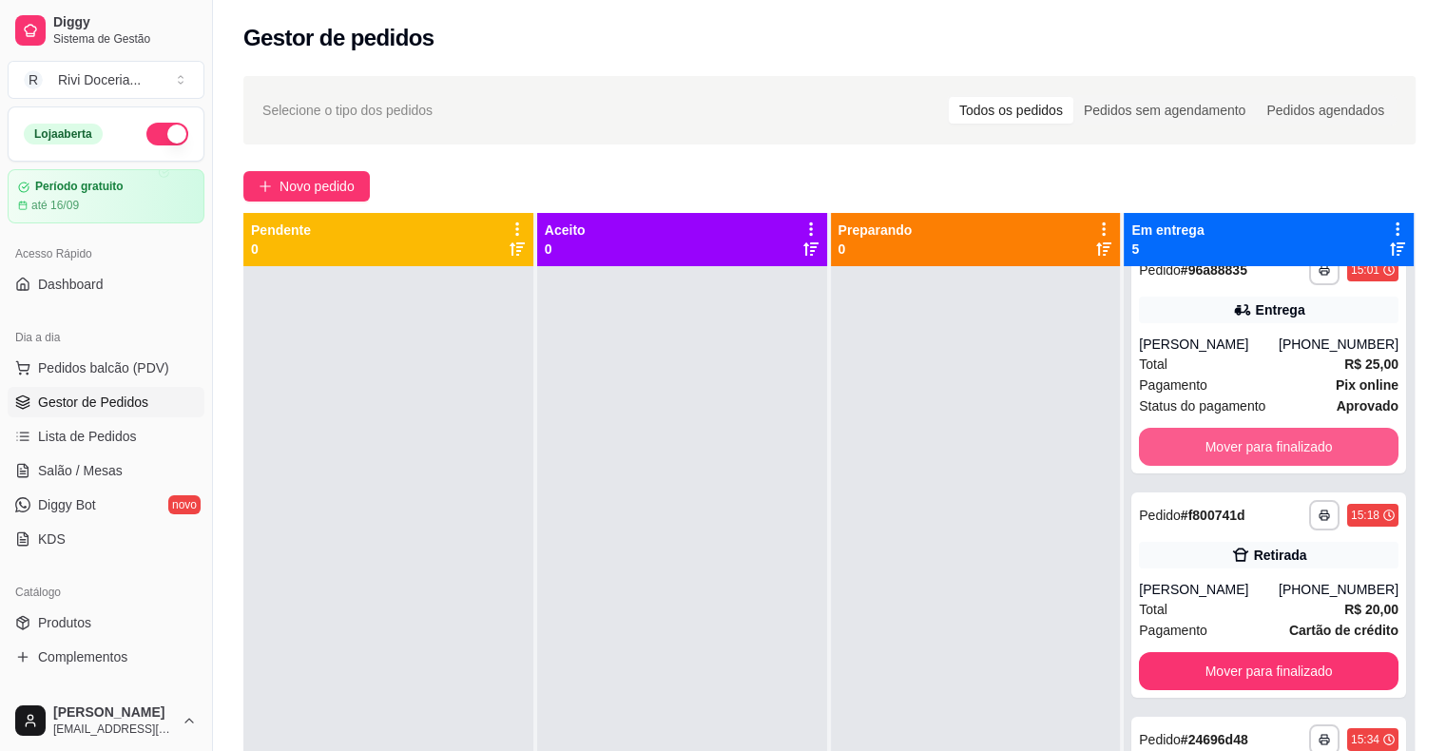
scroll to position [30, 0]
click at [1204, 458] on button "Mover para finalizado" at bounding box center [1269, 447] width 252 height 37
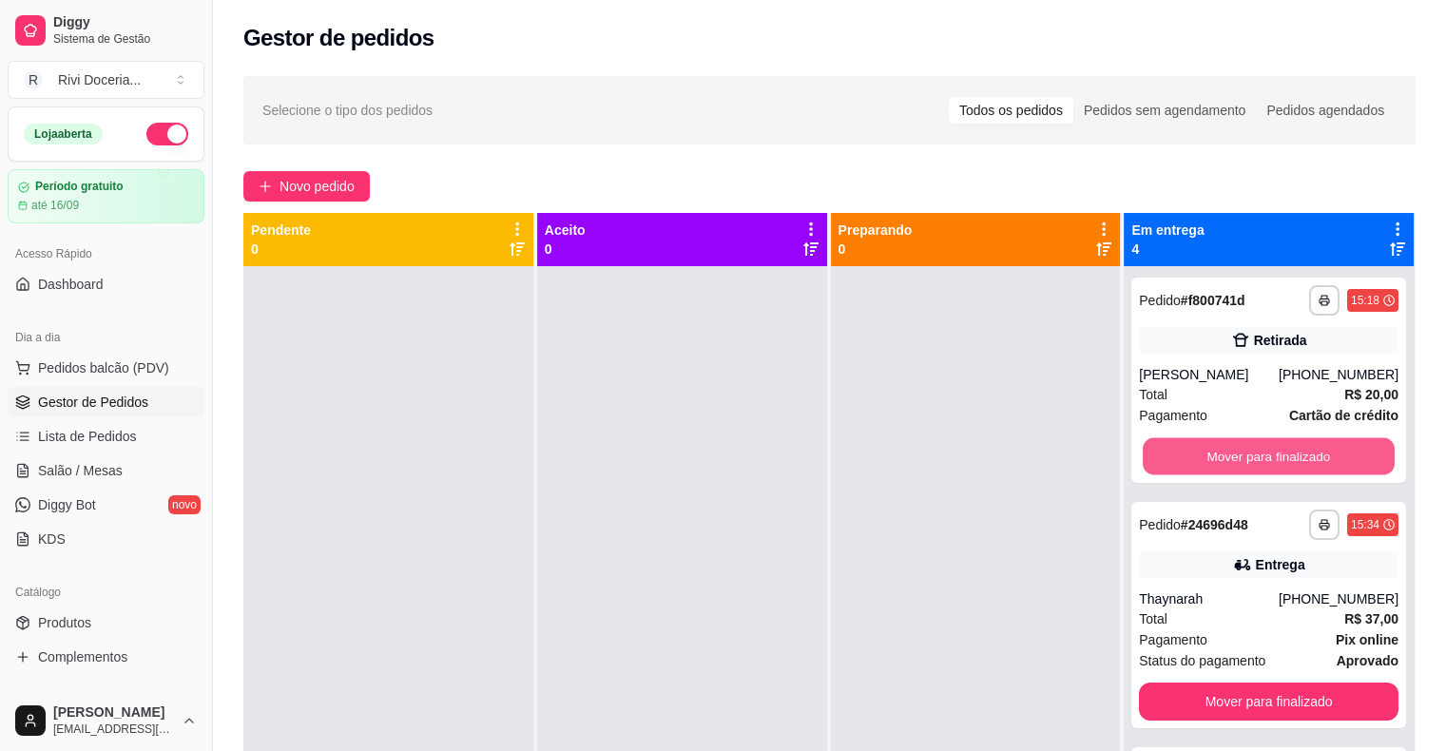
click at [1204, 458] on button "Mover para finalizado" at bounding box center [1269, 456] width 252 height 37
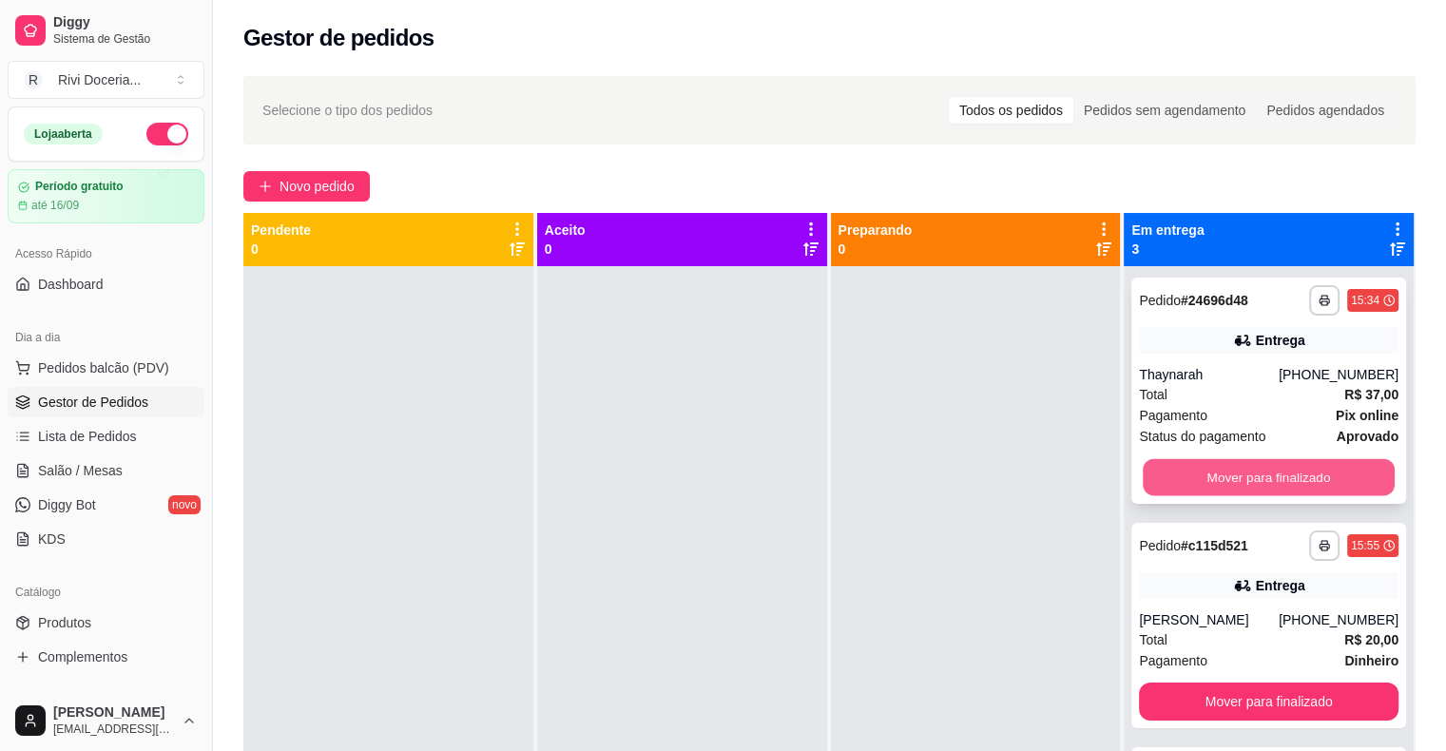
click at [1197, 479] on button "Mover para finalizado" at bounding box center [1269, 477] width 252 height 37
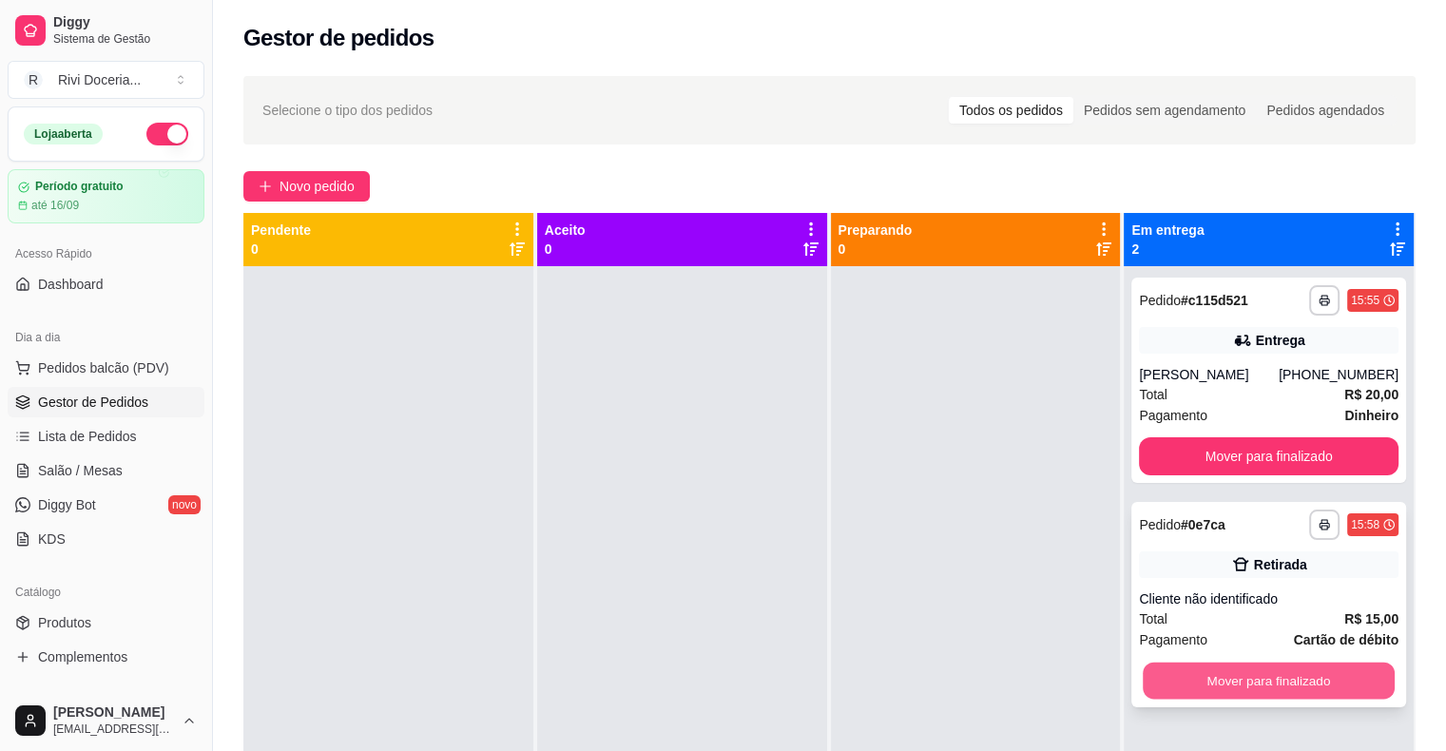
click at [1163, 672] on button "Mover para finalizado" at bounding box center [1269, 681] width 252 height 37
